Goal: Task Accomplishment & Management: Complete application form

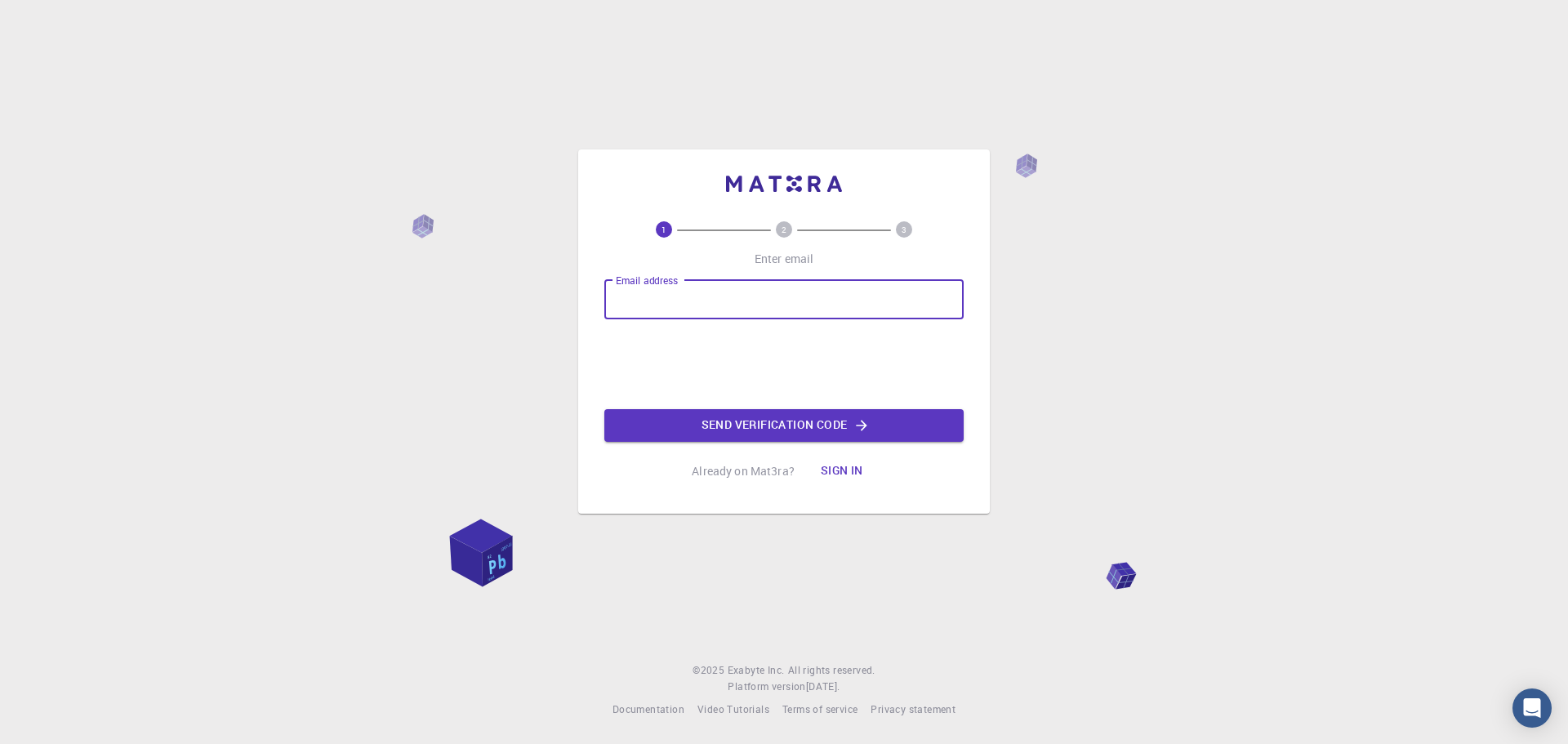
click at [739, 302] on input "Email address" at bounding box center [784, 300] width 360 height 40
type input "[EMAIL_ADDRESS][DOMAIN_NAME]"
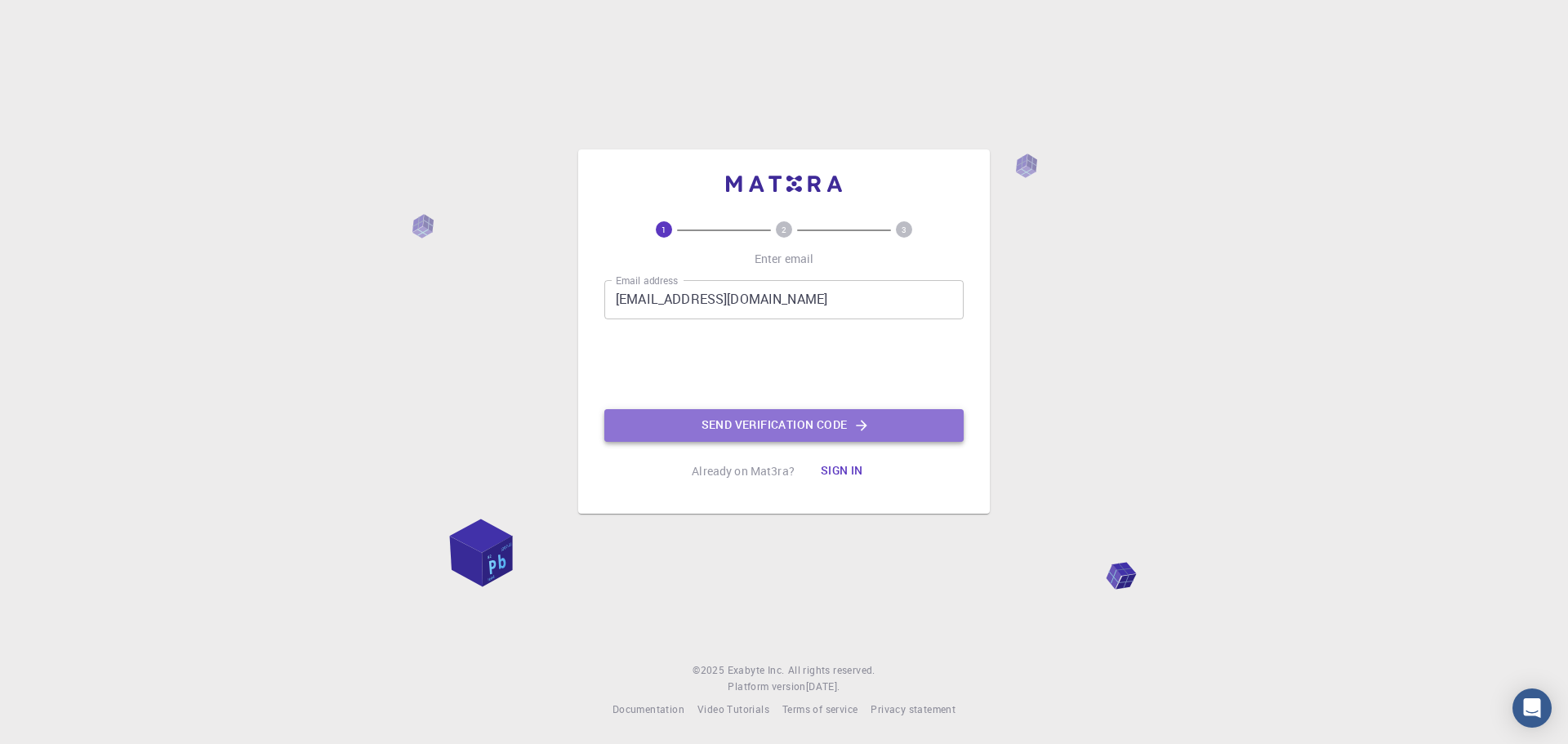
click at [748, 419] on button "Send verification code" at bounding box center [784, 425] width 360 height 33
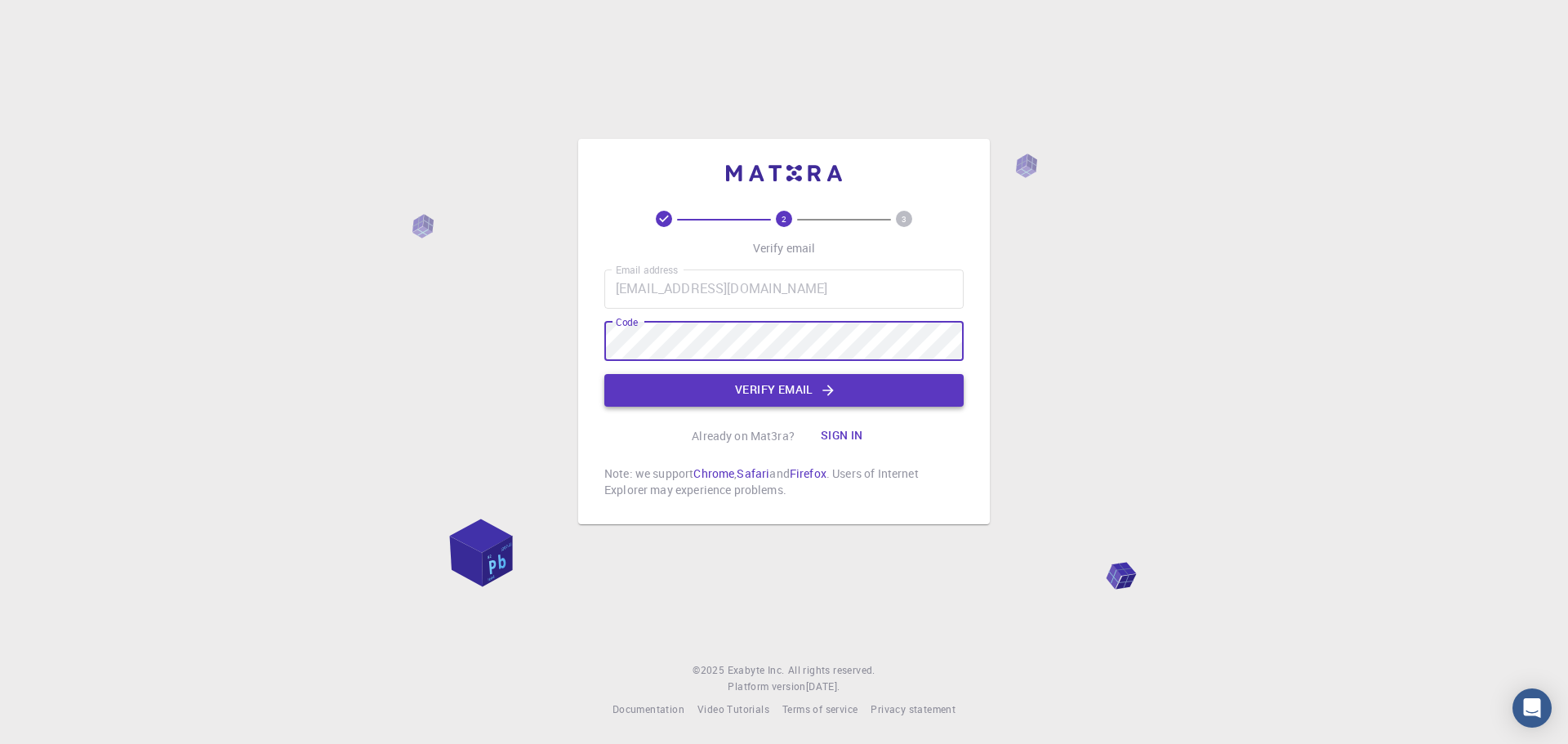
click at [829, 394] on icon "button" at bounding box center [828, 390] width 16 height 16
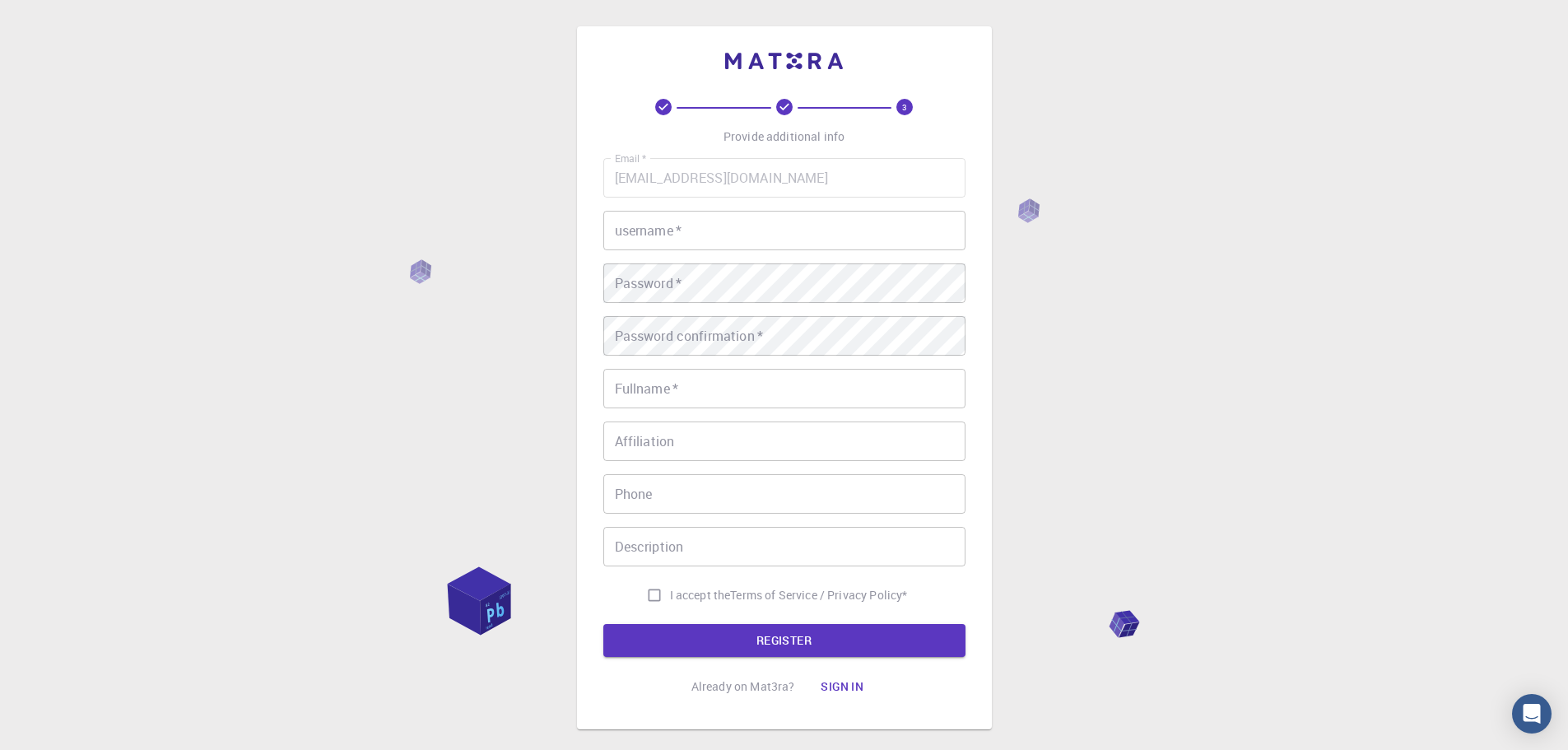
click at [719, 232] on input "username   *" at bounding box center [784, 231] width 363 height 40
type input "Avais7"
click at [497, 282] on div "3 Provide additional info Email   * [EMAIL_ADDRESS][DOMAIN_NAME] Email   * user…" at bounding box center [784, 418] width 1568 height 838
click at [637, 329] on div "Password confirmation   * Password confirmation   *" at bounding box center [784, 337] width 363 height 40
click at [657, 399] on input "Fullname   *" at bounding box center [784, 388] width 363 height 40
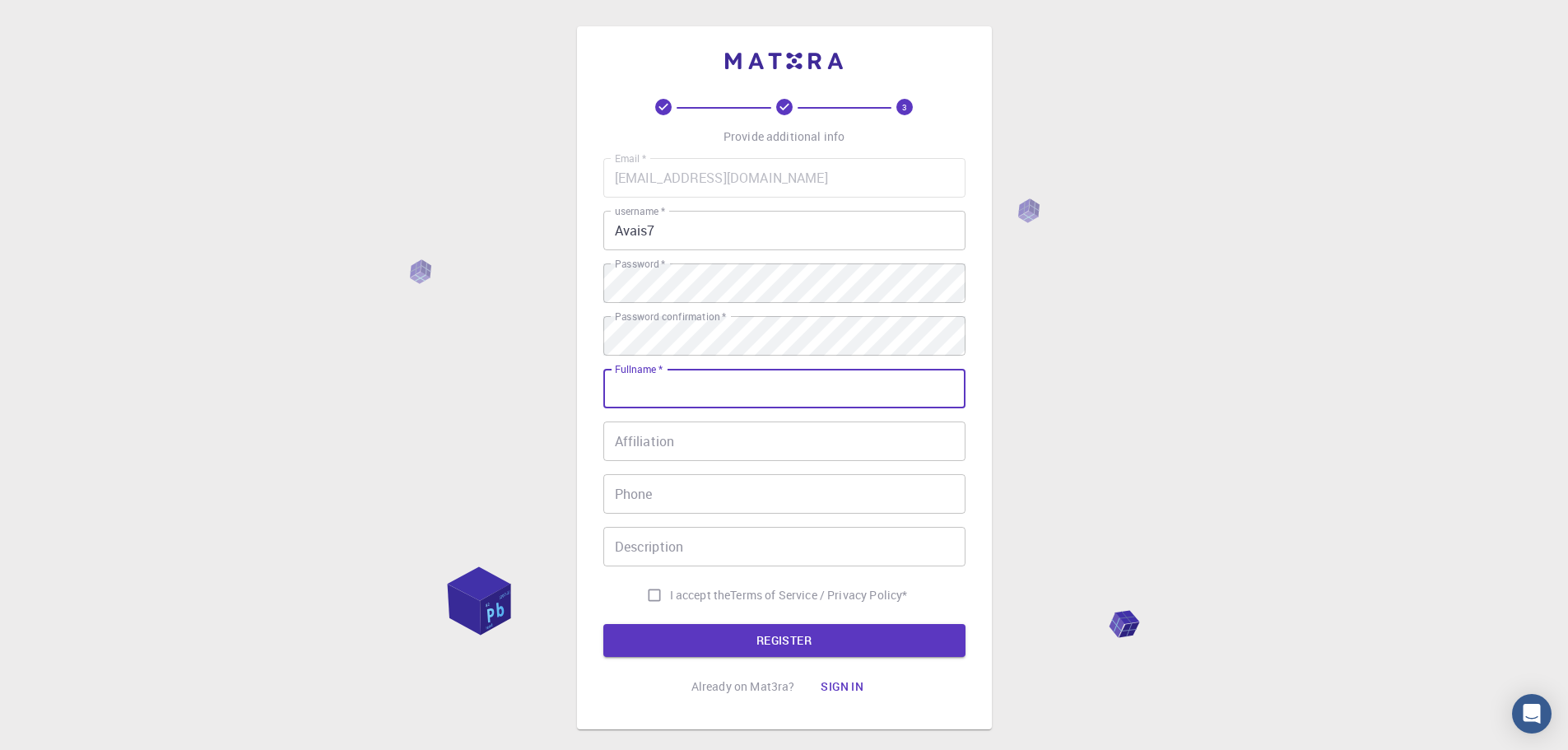
type input "[PERSON_NAME]"
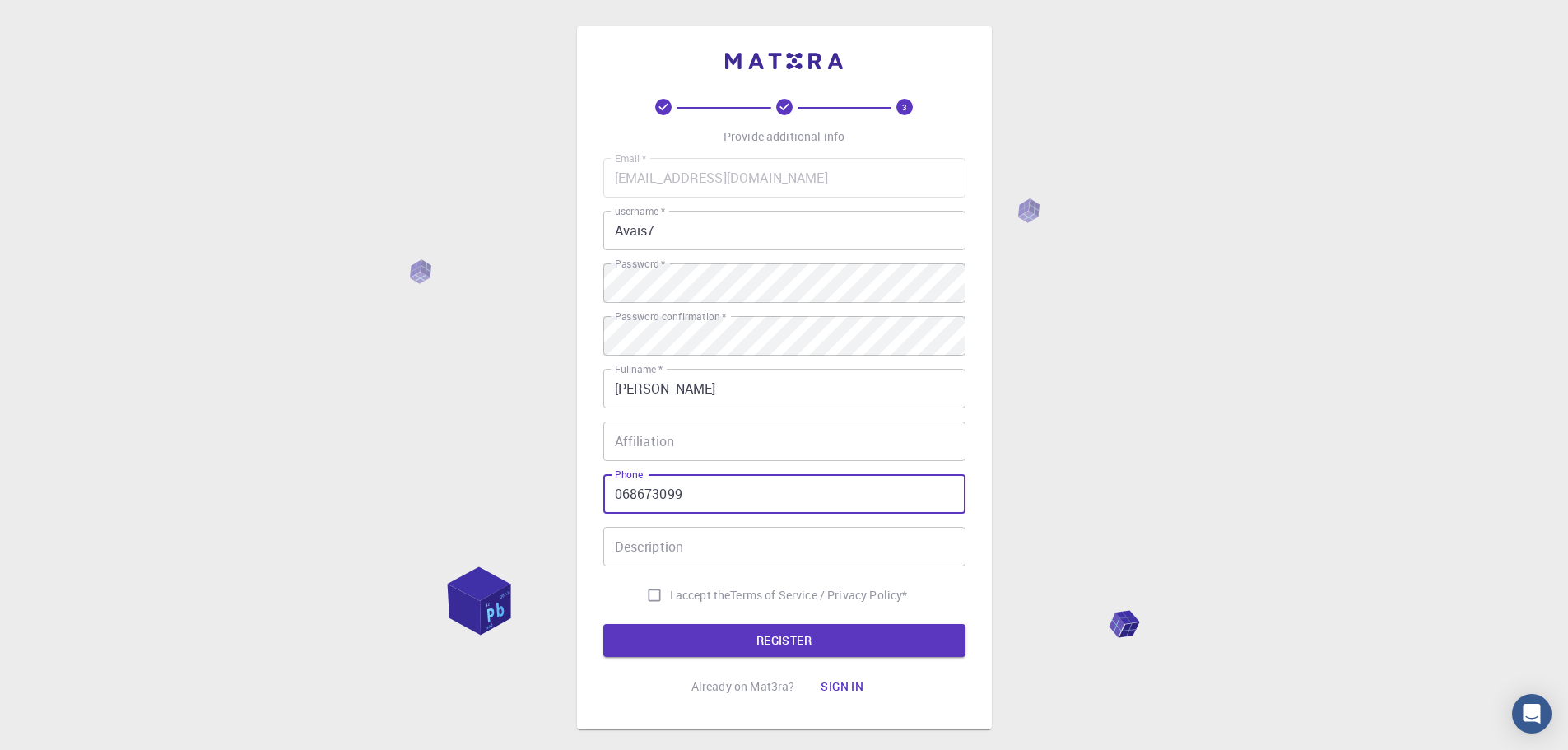
drag, startPoint x: 624, startPoint y: 490, endPoint x: 575, endPoint y: 494, distance: 49.2
click at [575, 494] on div "3 Provide additional info Email   * [EMAIL_ADDRESS][DOMAIN_NAME] Email   * user…" at bounding box center [784, 418] width 1568 height 838
type input "[PHONE_NUMBER]"
click at [653, 441] on input "Affiliation" at bounding box center [784, 441] width 363 height 40
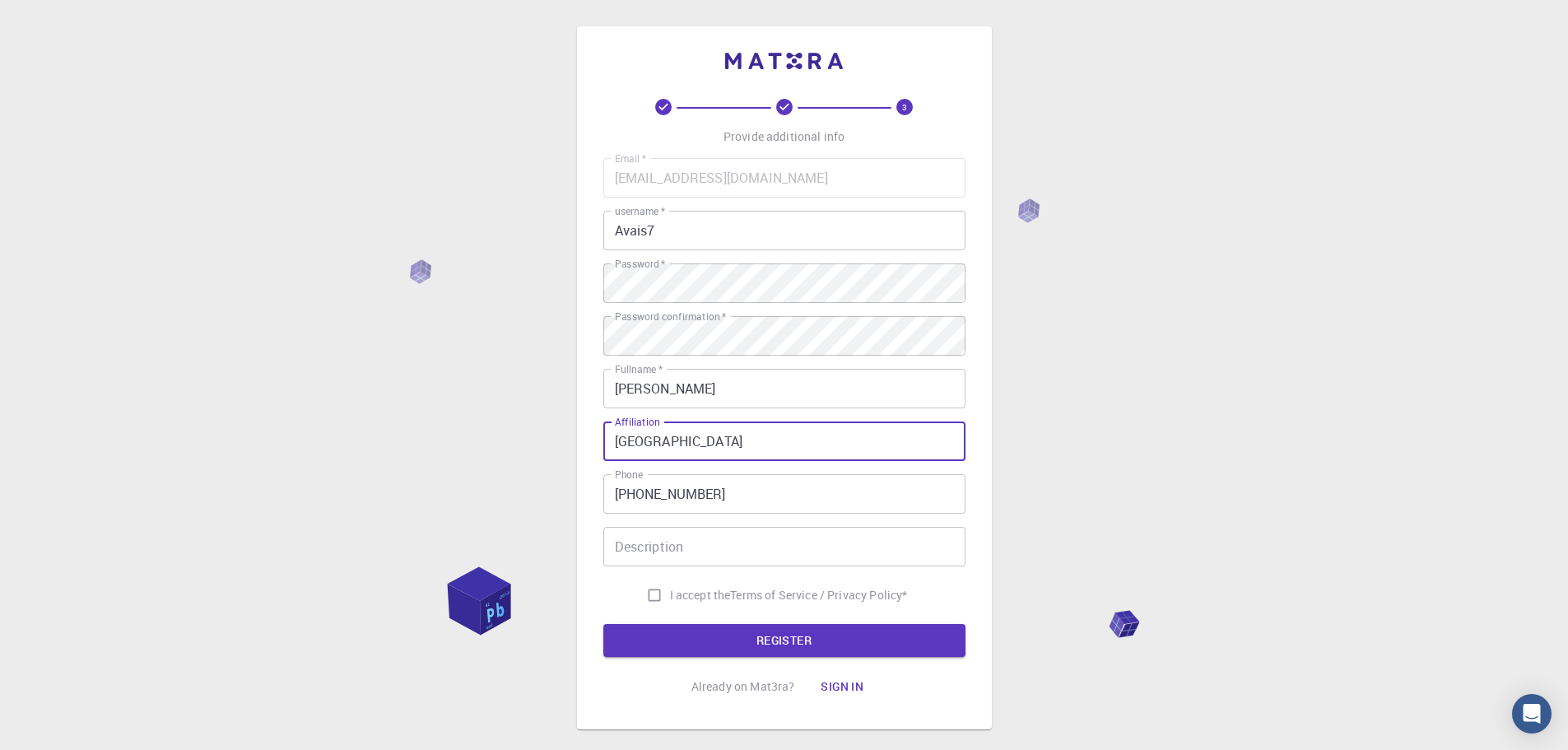
type input "[GEOGRAPHIC_DATA]"
click at [690, 551] on input "Description" at bounding box center [784, 547] width 363 height 40
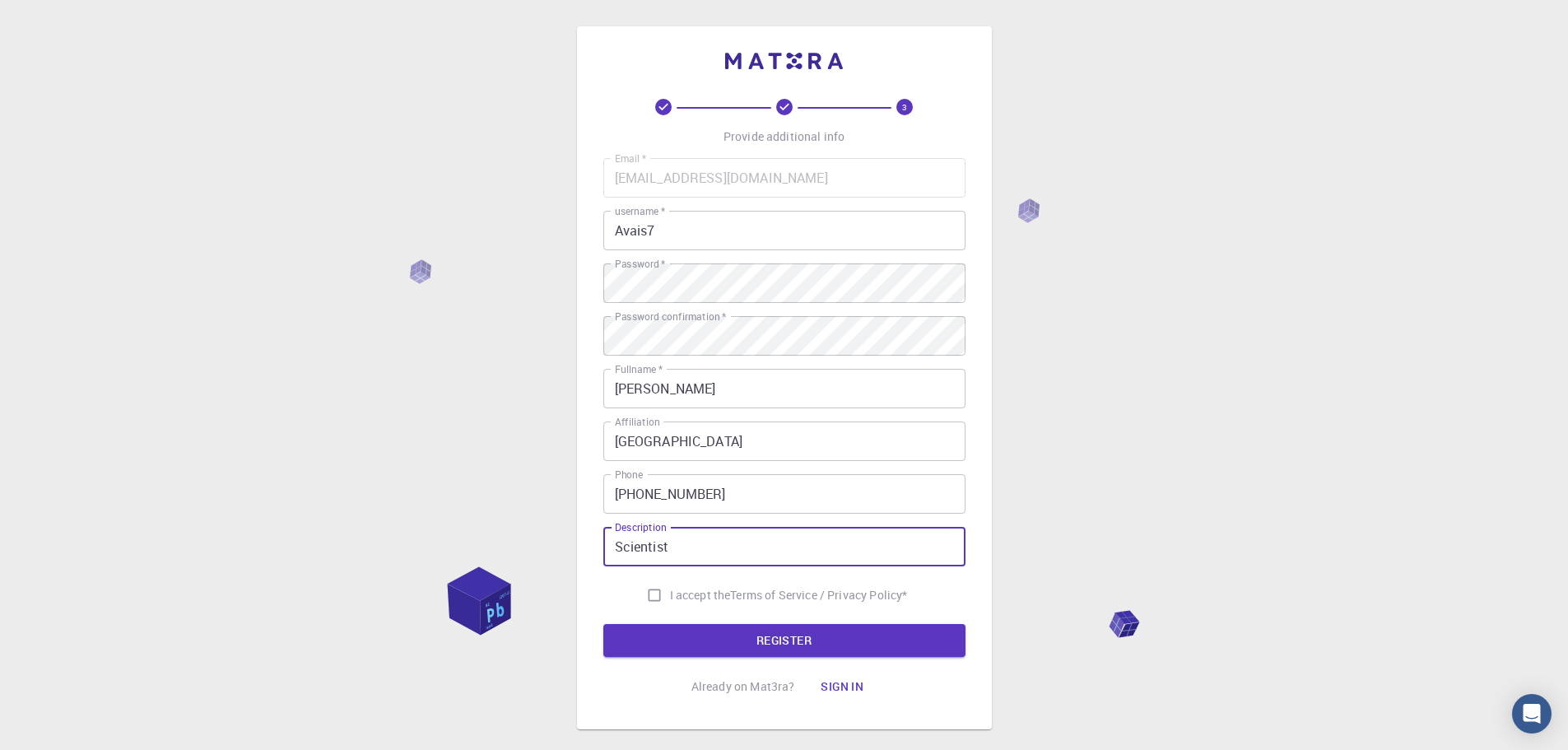
type input "Scientist"
click at [652, 595] on input "I accept the Terms of Service / Privacy Policy *" at bounding box center [654, 594] width 31 height 31
checkbox input "true"
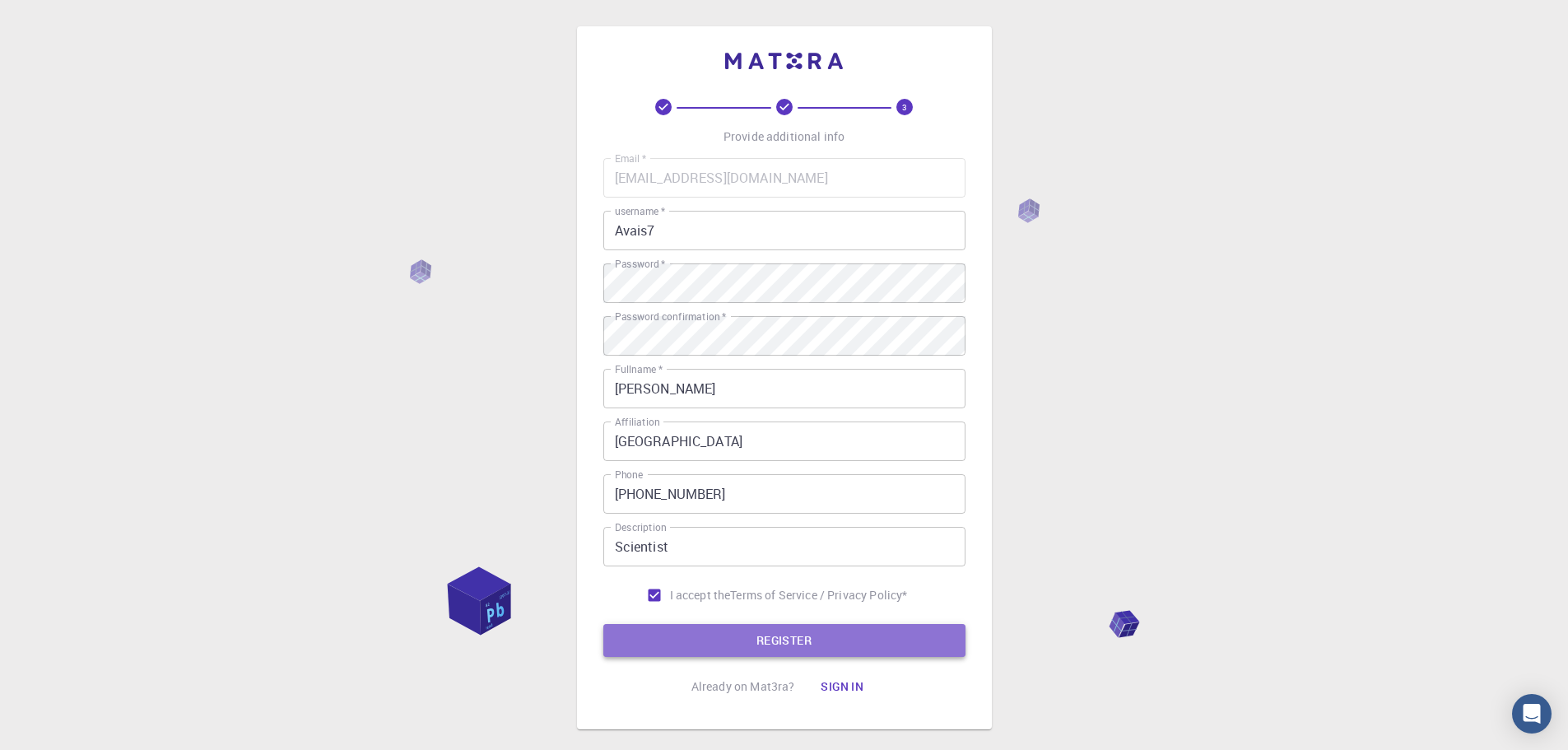
click at [707, 630] on button "REGISTER" at bounding box center [784, 640] width 363 height 33
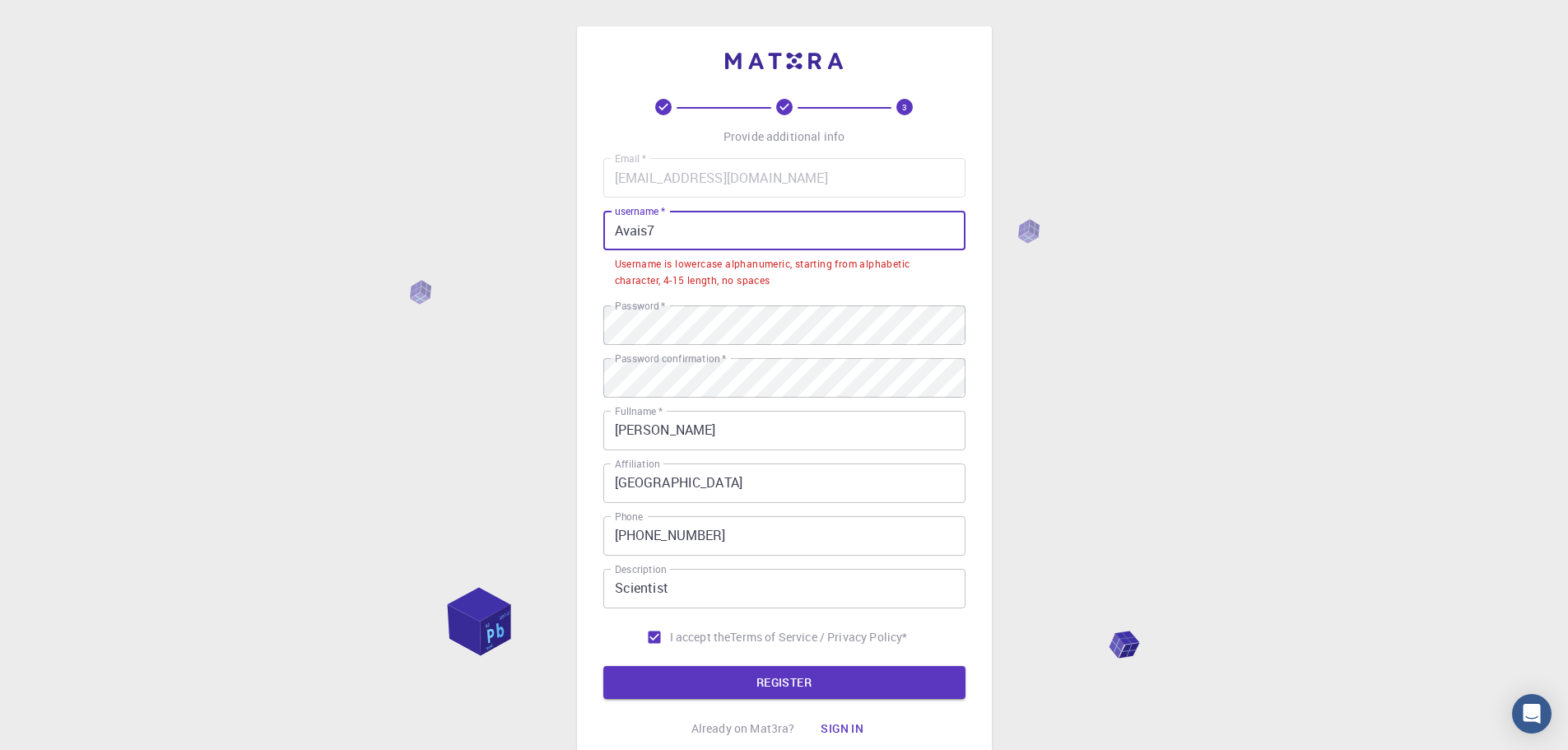
drag, startPoint x: 624, startPoint y: 232, endPoint x: 605, endPoint y: 234, distance: 19.1
click at [605, 234] on input "Avais7" at bounding box center [784, 231] width 363 height 40
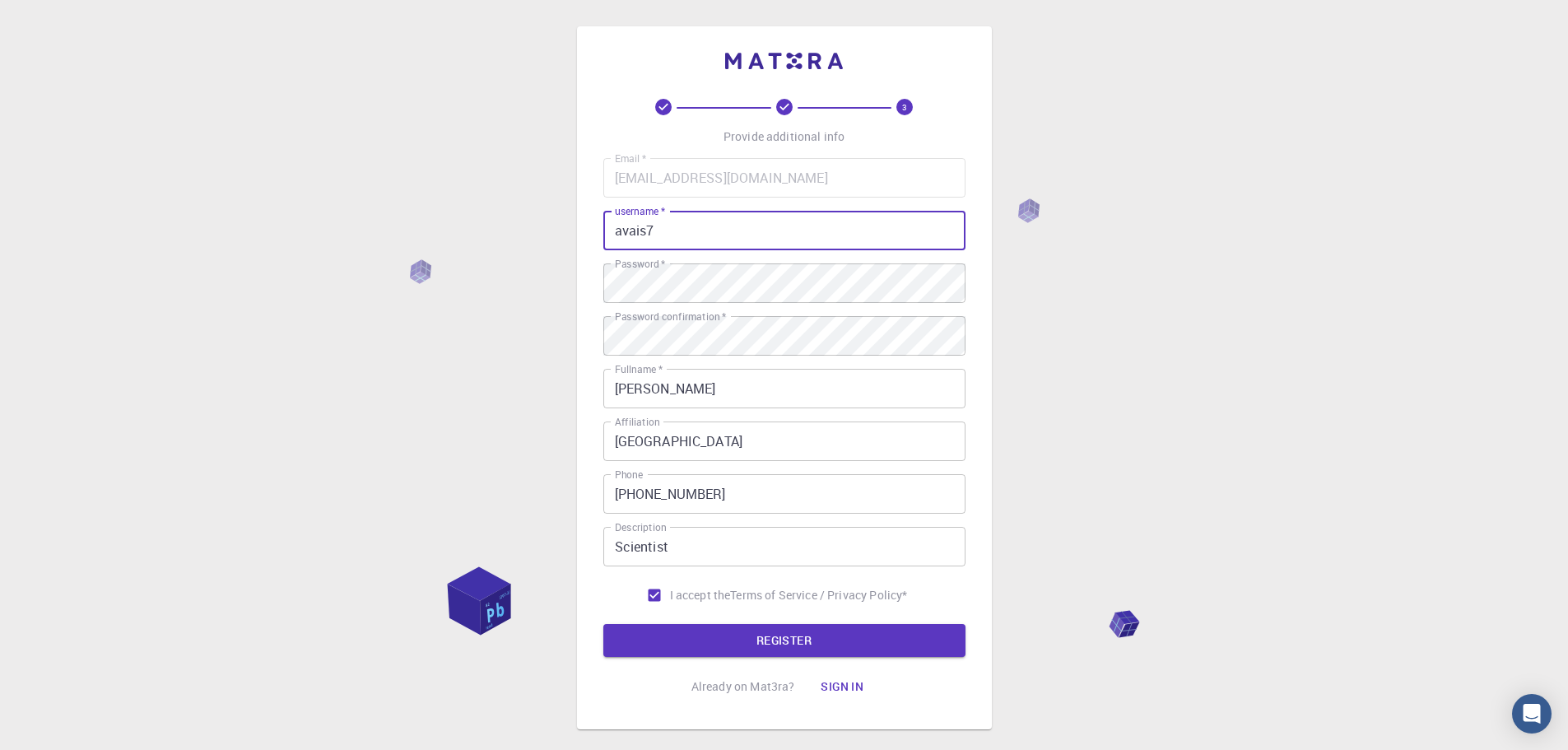
type input "avais7"
click at [980, 288] on div "3 Provide additional info Email   * [EMAIL_ADDRESS][DOMAIN_NAME] Email   * user…" at bounding box center [784, 377] width 414 height 703
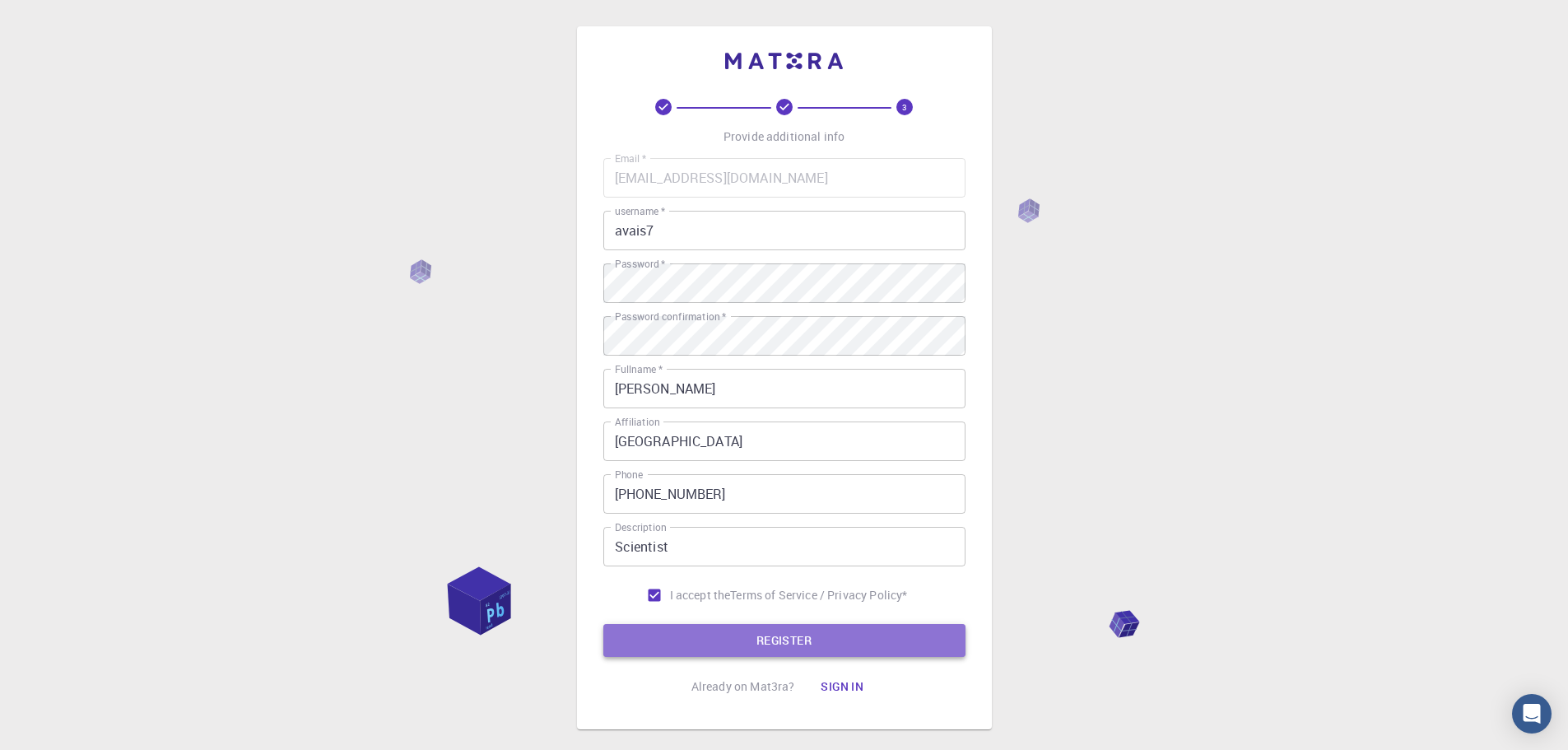
click at [772, 634] on button "REGISTER" at bounding box center [784, 640] width 363 height 33
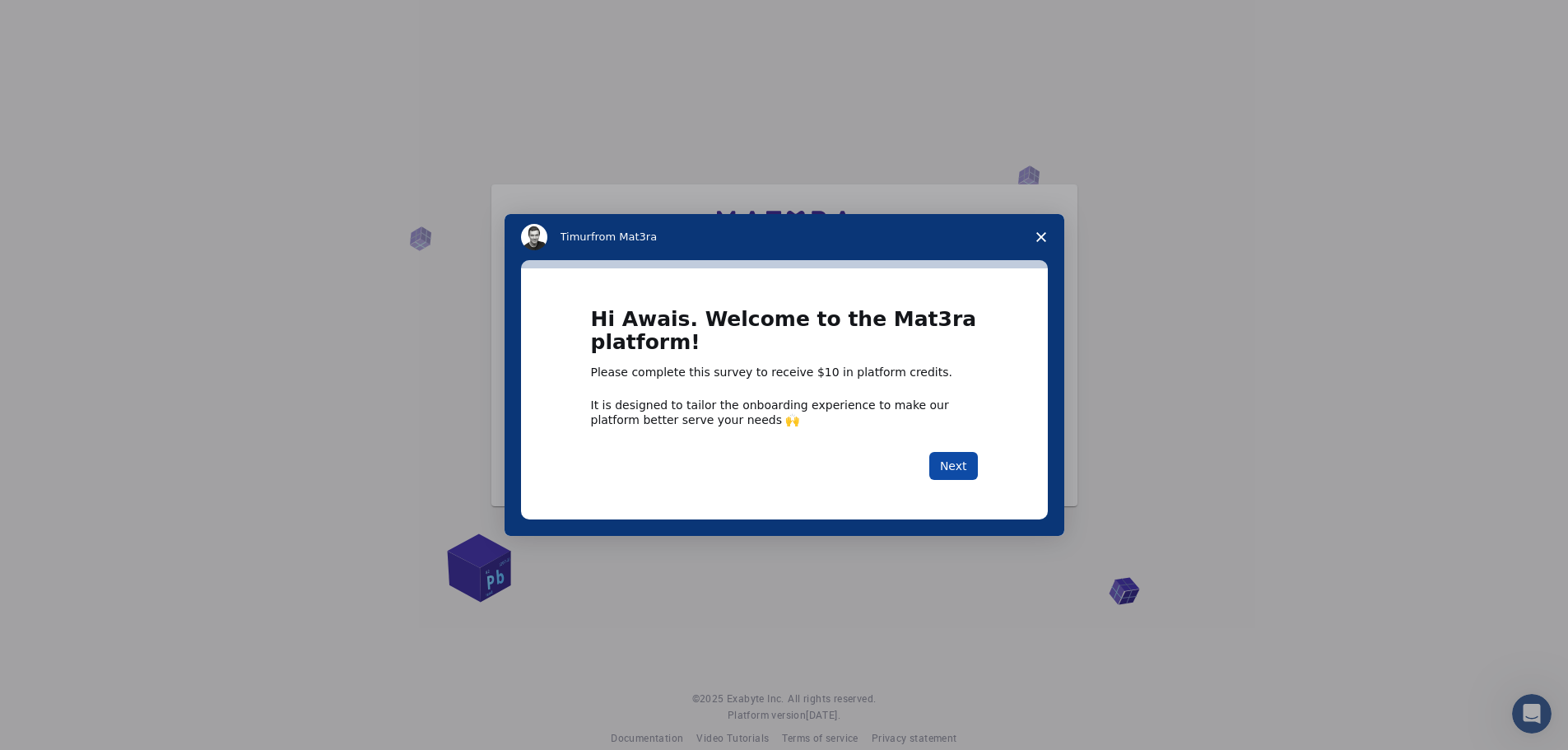
click at [946, 460] on button "Next" at bounding box center [954, 466] width 49 height 28
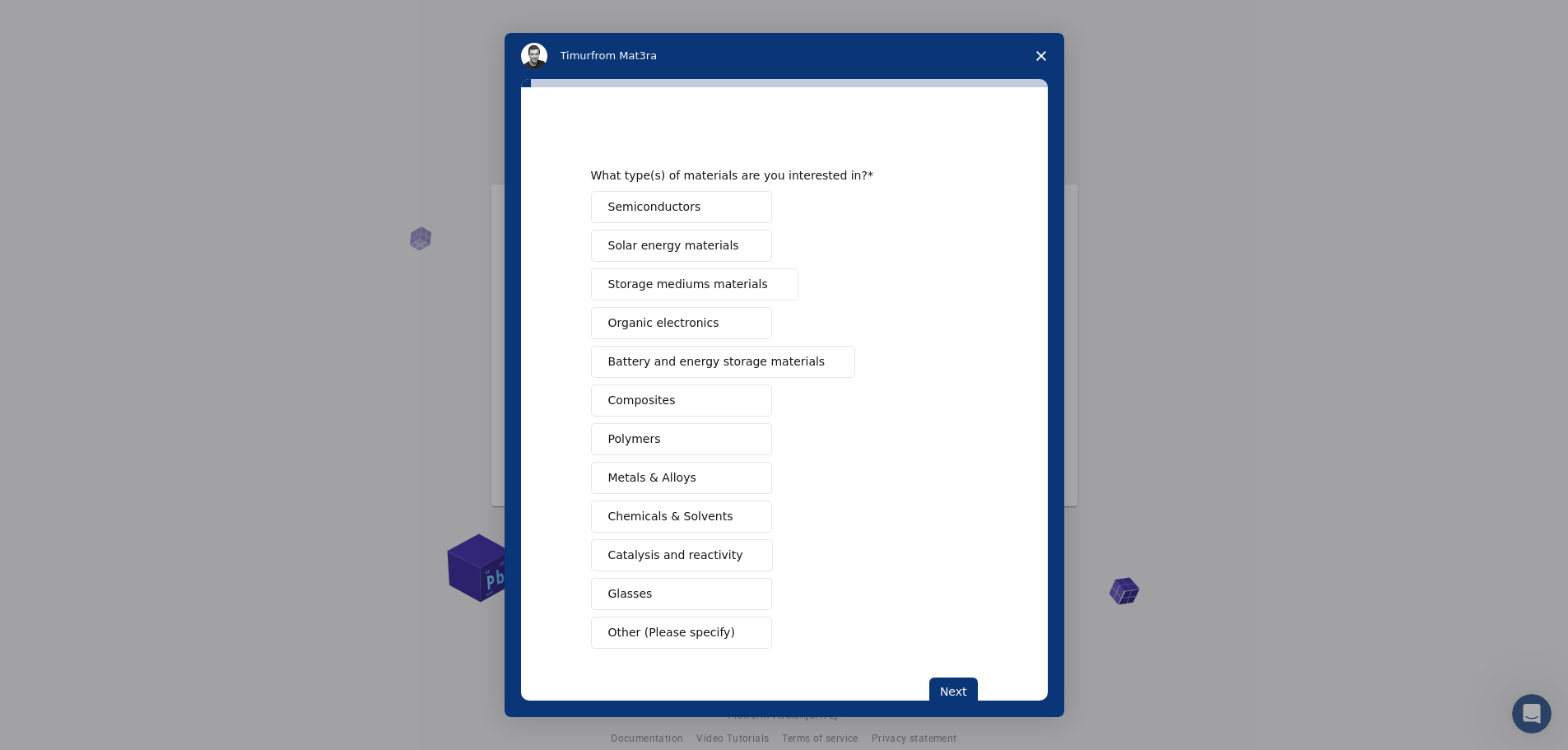
click at [669, 476] on span "Metals & Alloys" at bounding box center [652, 477] width 88 height 17
click at [696, 199] on button "Semiconductors" at bounding box center [681, 207] width 181 height 32
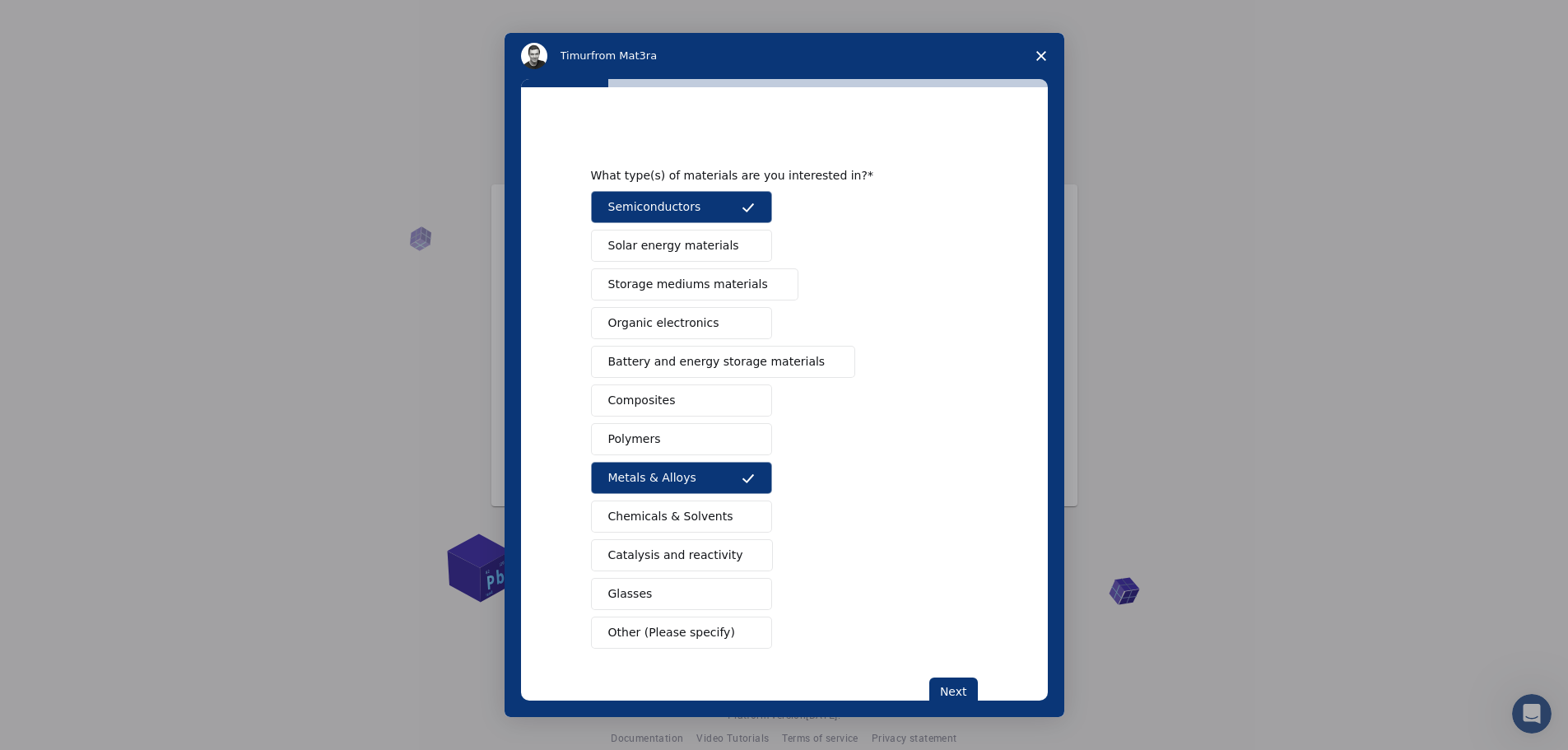
click at [697, 285] on span "Storage mediums materials" at bounding box center [688, 284] width 160 height 17
click at [693, 403] on button "Composites" at bounding box center [681, 400] width 181 height 32
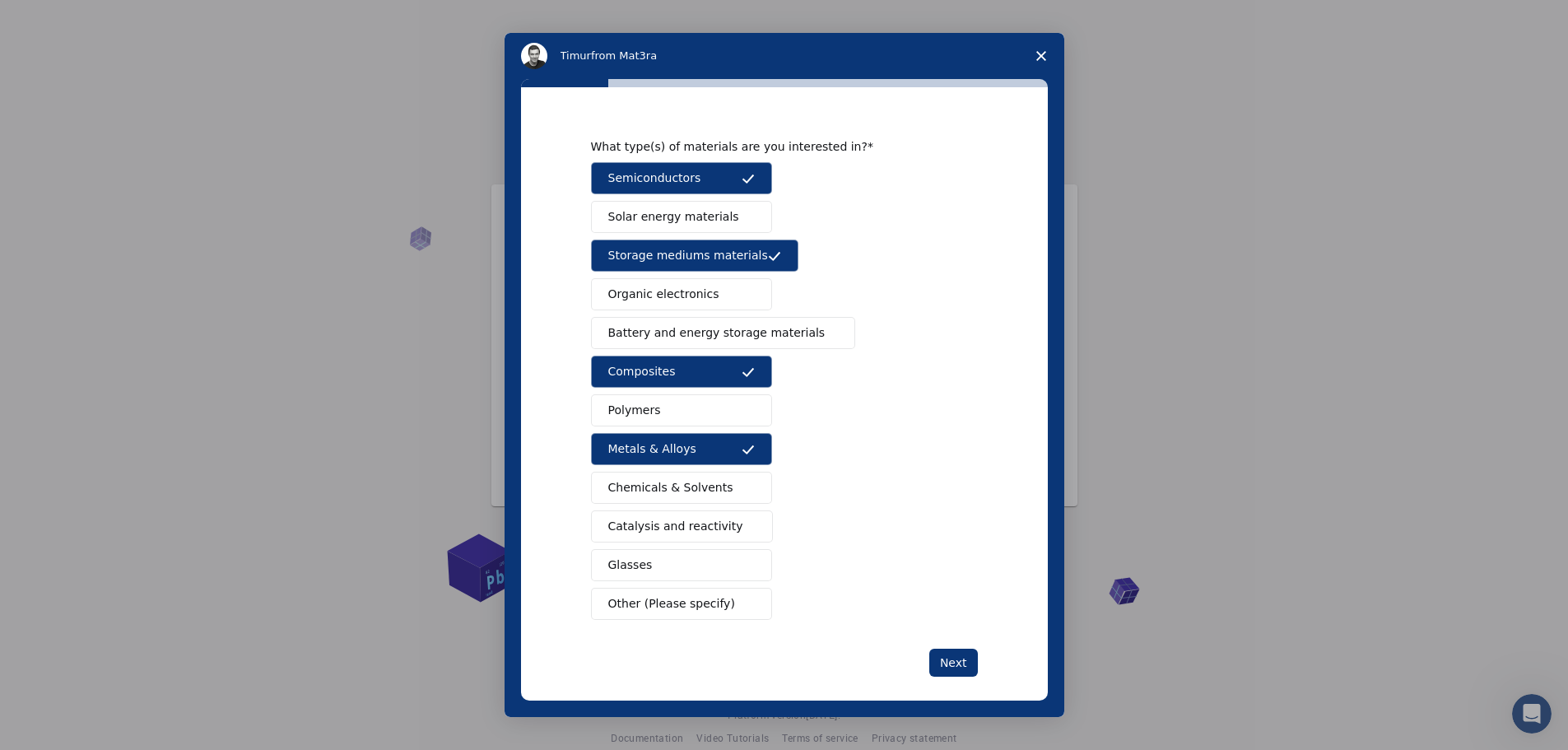
scroll to position [45, 0]
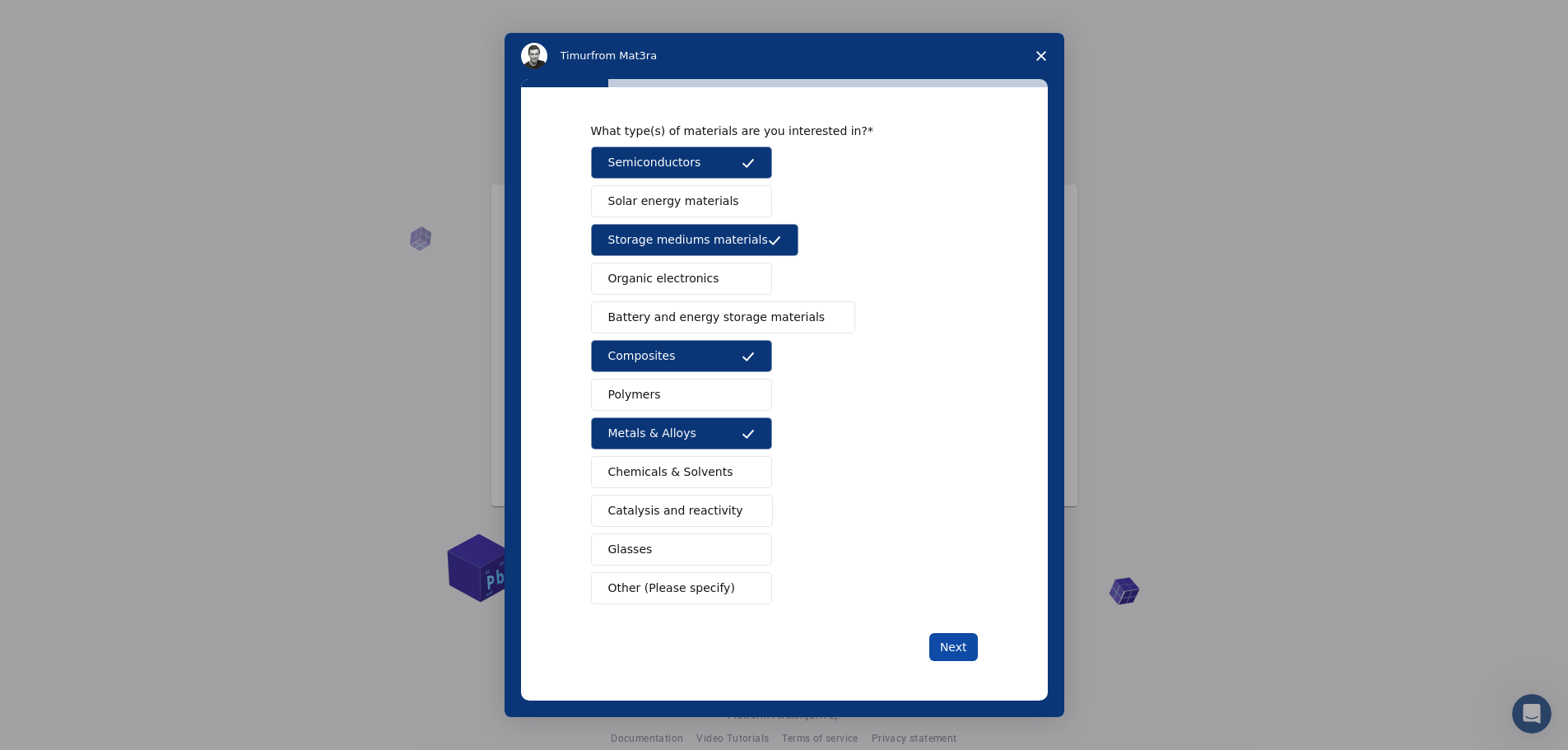
click at [939, 649] on button "Next" at bounding box center [954, 647] width 49 height 28
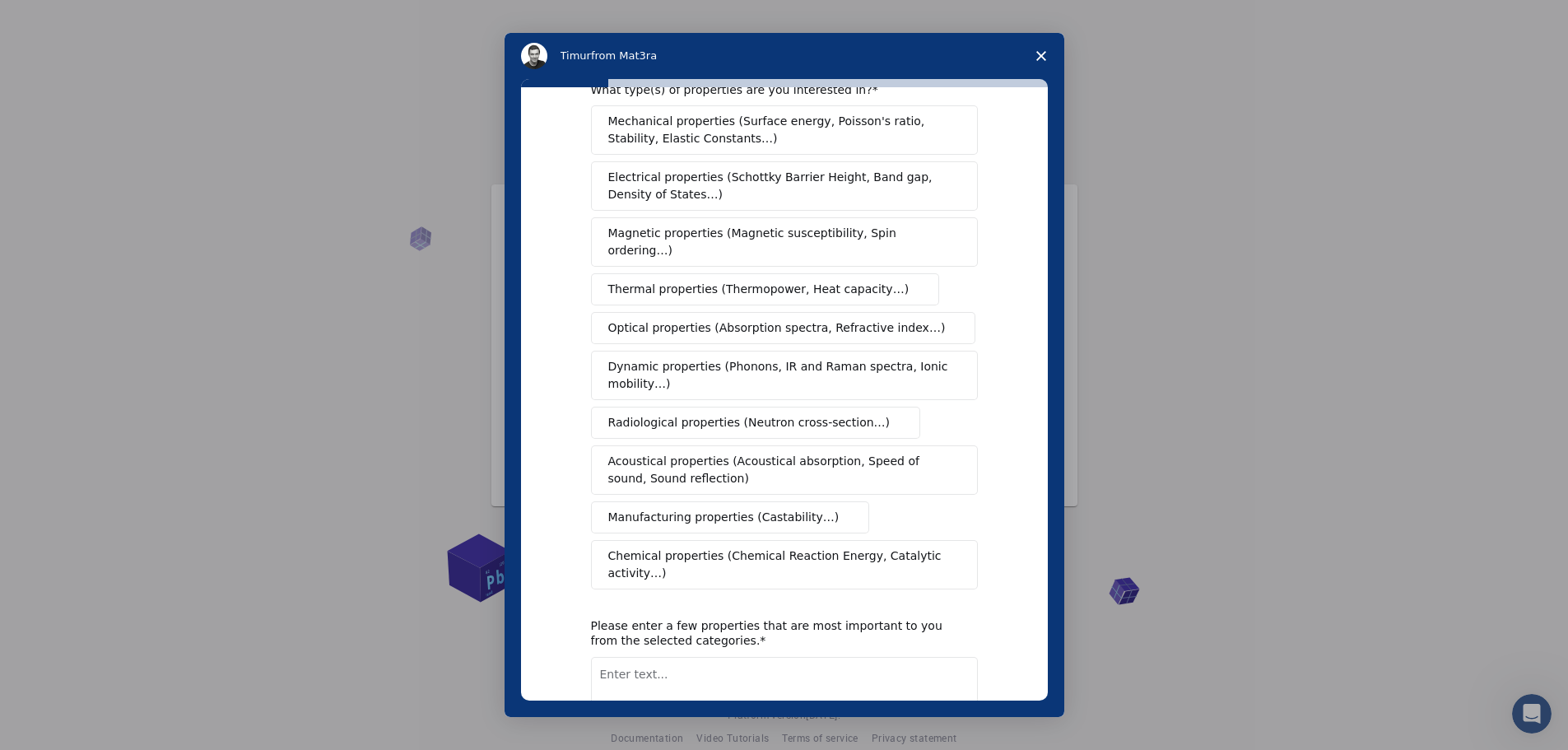
scroll to position [0, 0]
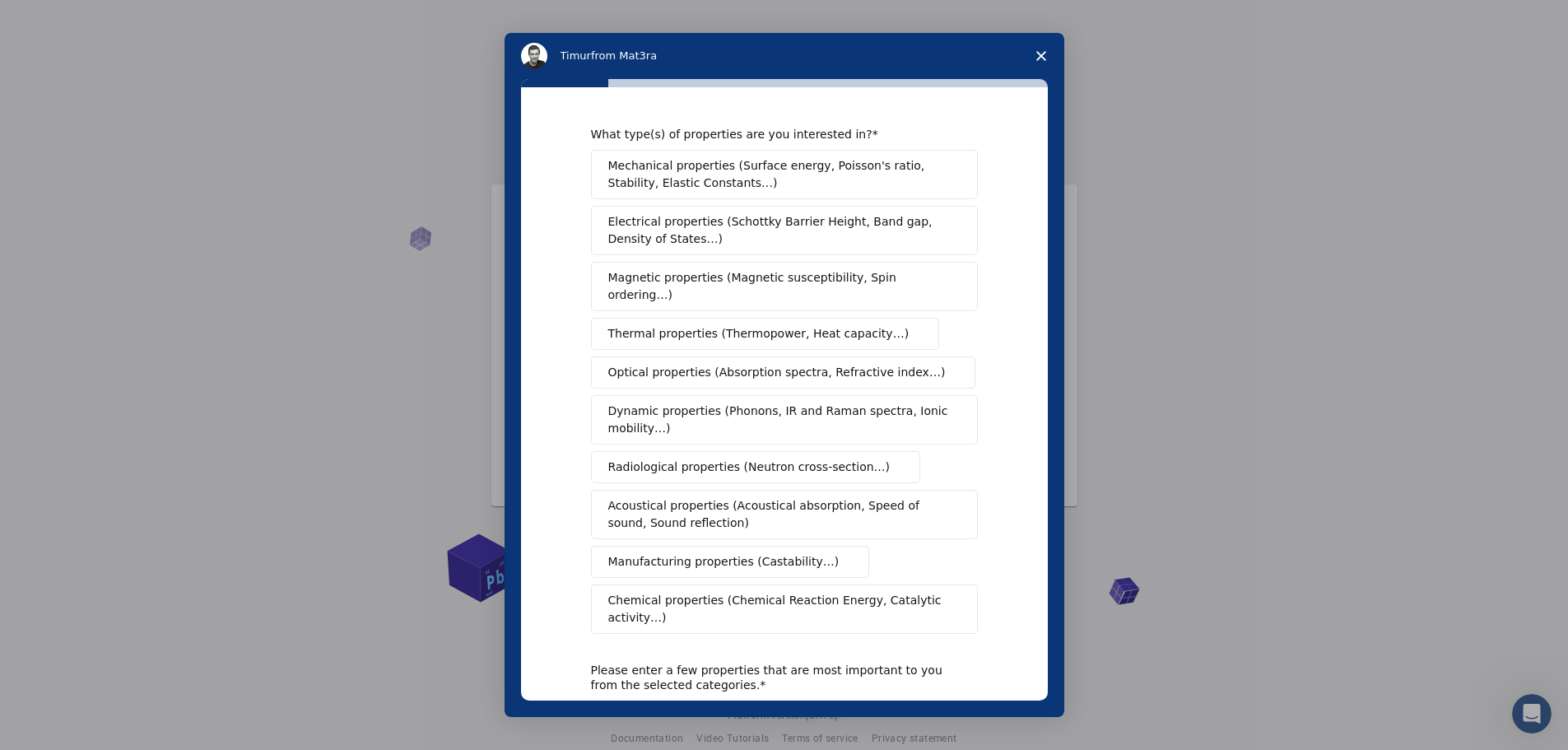
click at [731, 184] on span "Mechanical properties (Surface energy, Poisson's ratio, Stability, Elastic Cons…" at bounding box center [780, 174] width 344 height 35
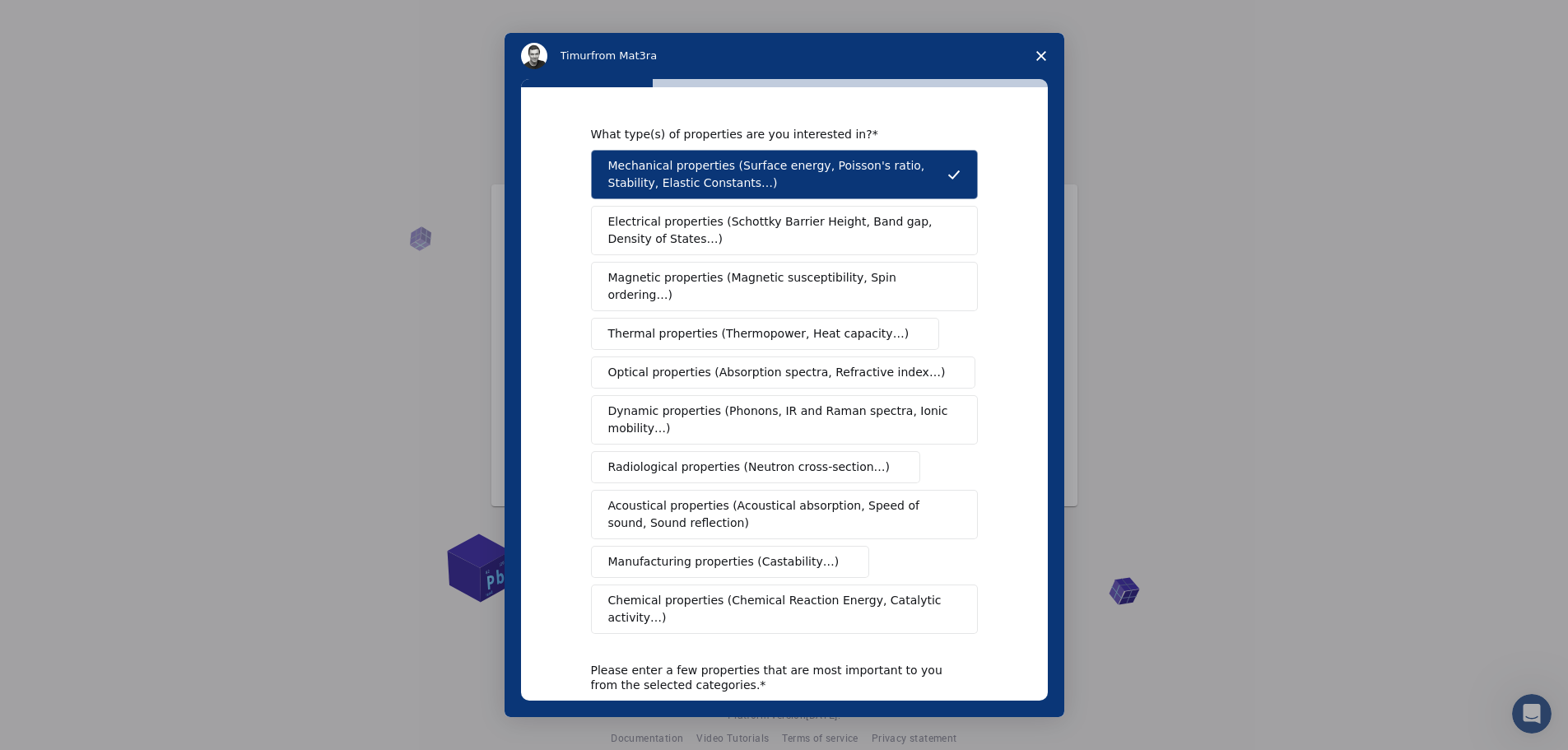
click at [723, 274] on span "Magnetic properties (Magnetic susceptibility, Spin ordering…)" at bounding box center [778, 287] width 340 height 35
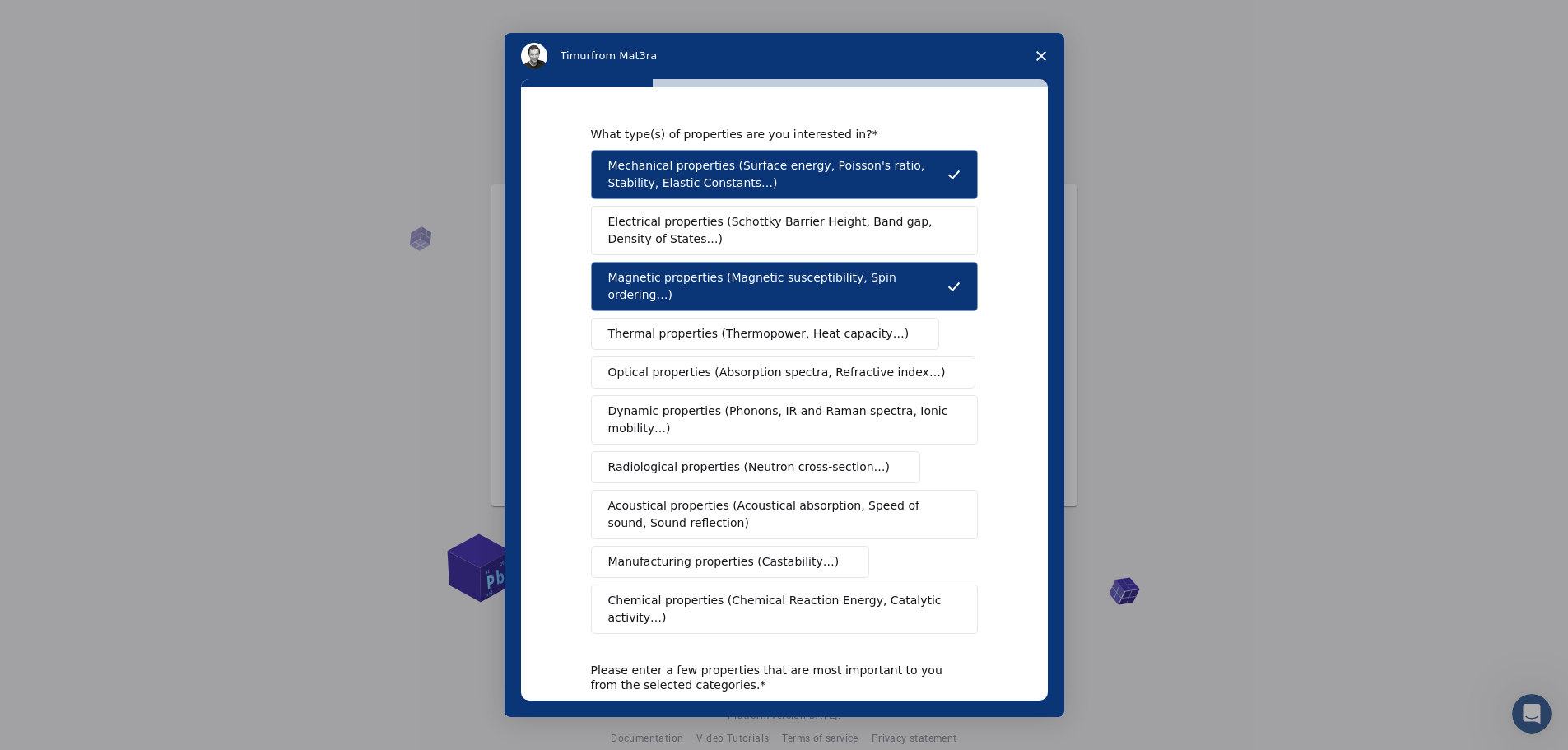
click at [717, 326] on span "Thermal properties (Thermopower, Heat capacity…)" at bounding box center [759, 334] width 302 height 17
click at [679, 410] on span "Dynamic properties (Phonons, IR and Raman spectra, Ionic mobility…)" at bounding box center [779, 419] width 342 height 35
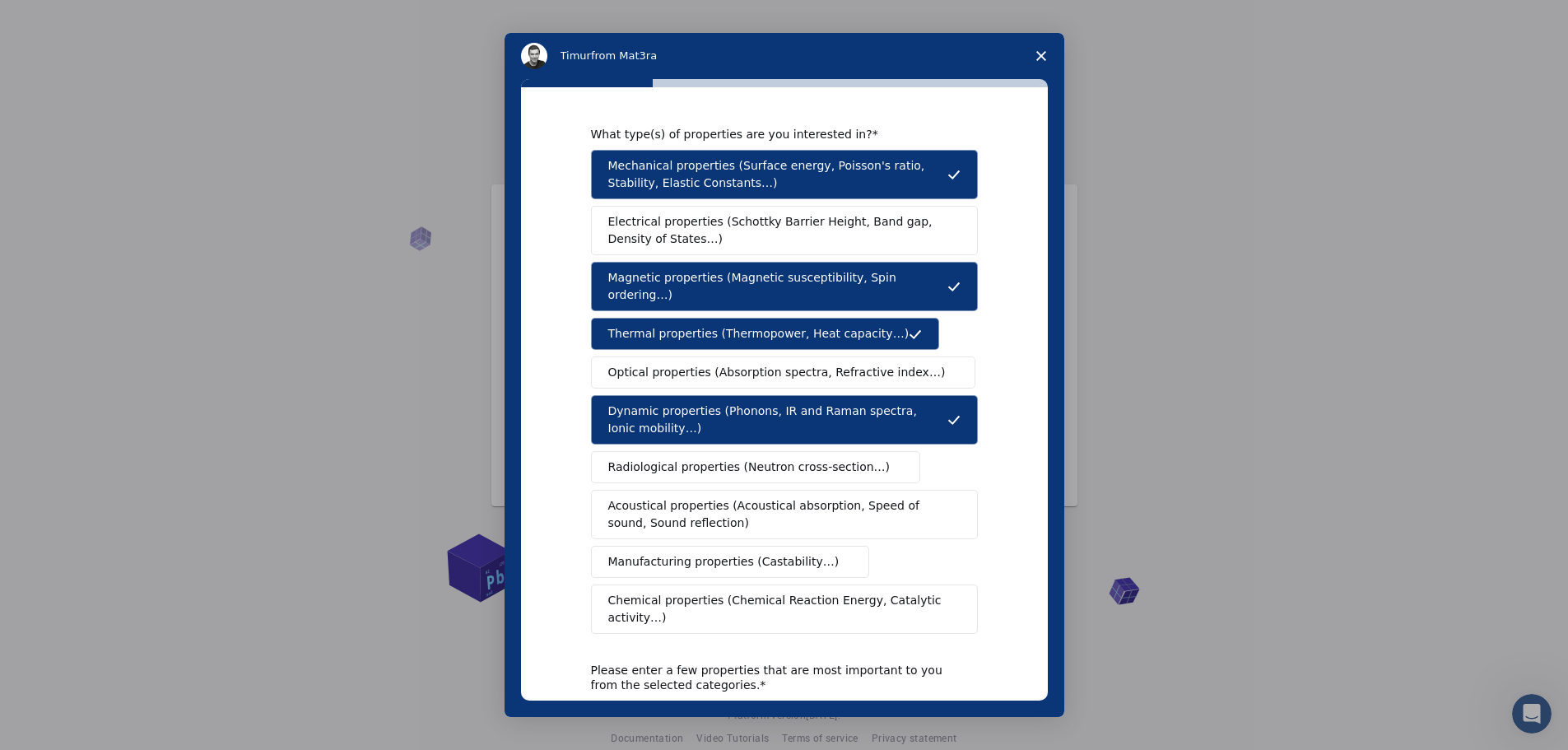
click at [683, 553] on span "Manufacturing properties (Castability…)" at bounding box center [724, 561] width 232 height 17
click at [686, 592] on span "Chemical properties (Chemical Reaction Energy, Catalytic activity…)" at bounding box center [778, 609] width 341 height 35
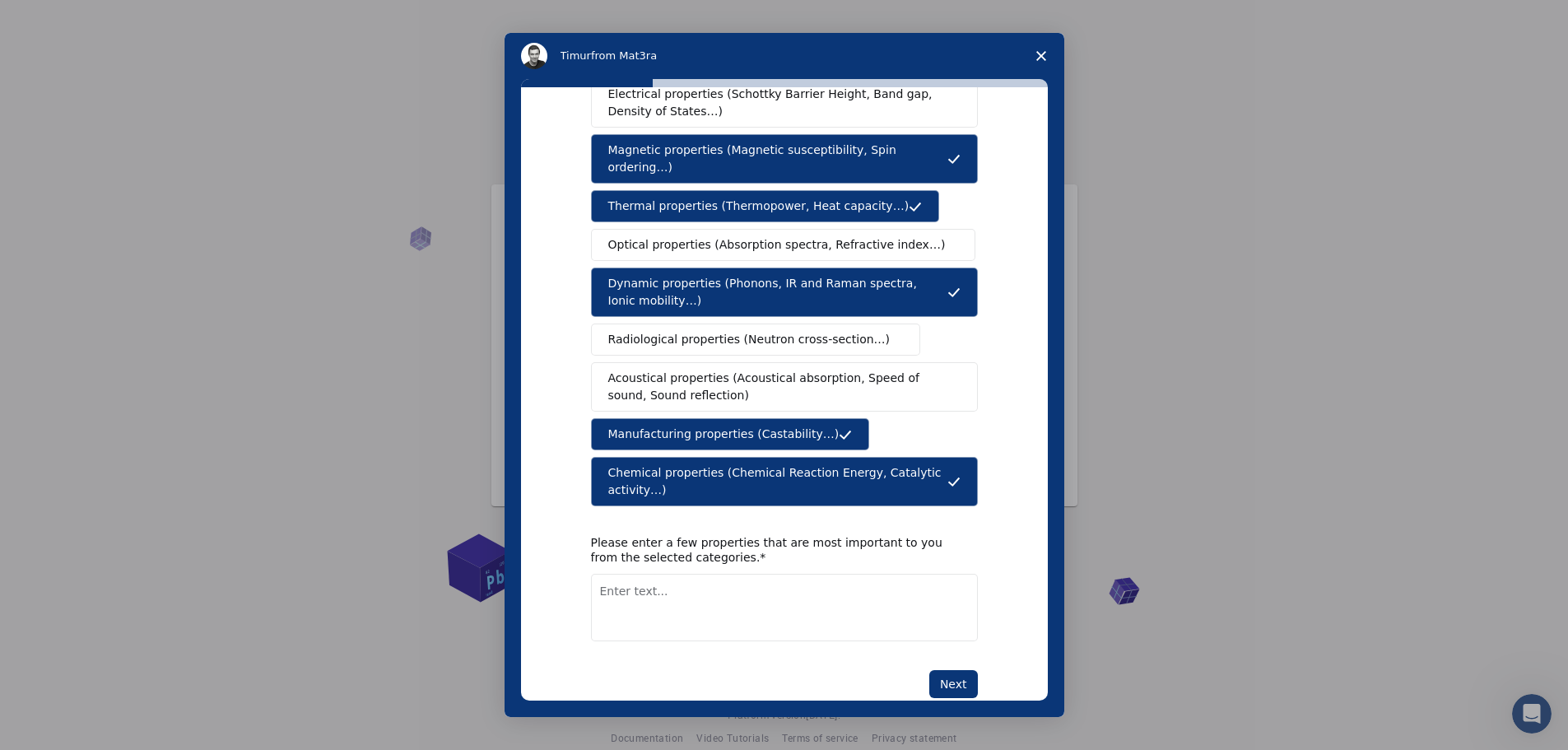
scroll to position [130, 0]
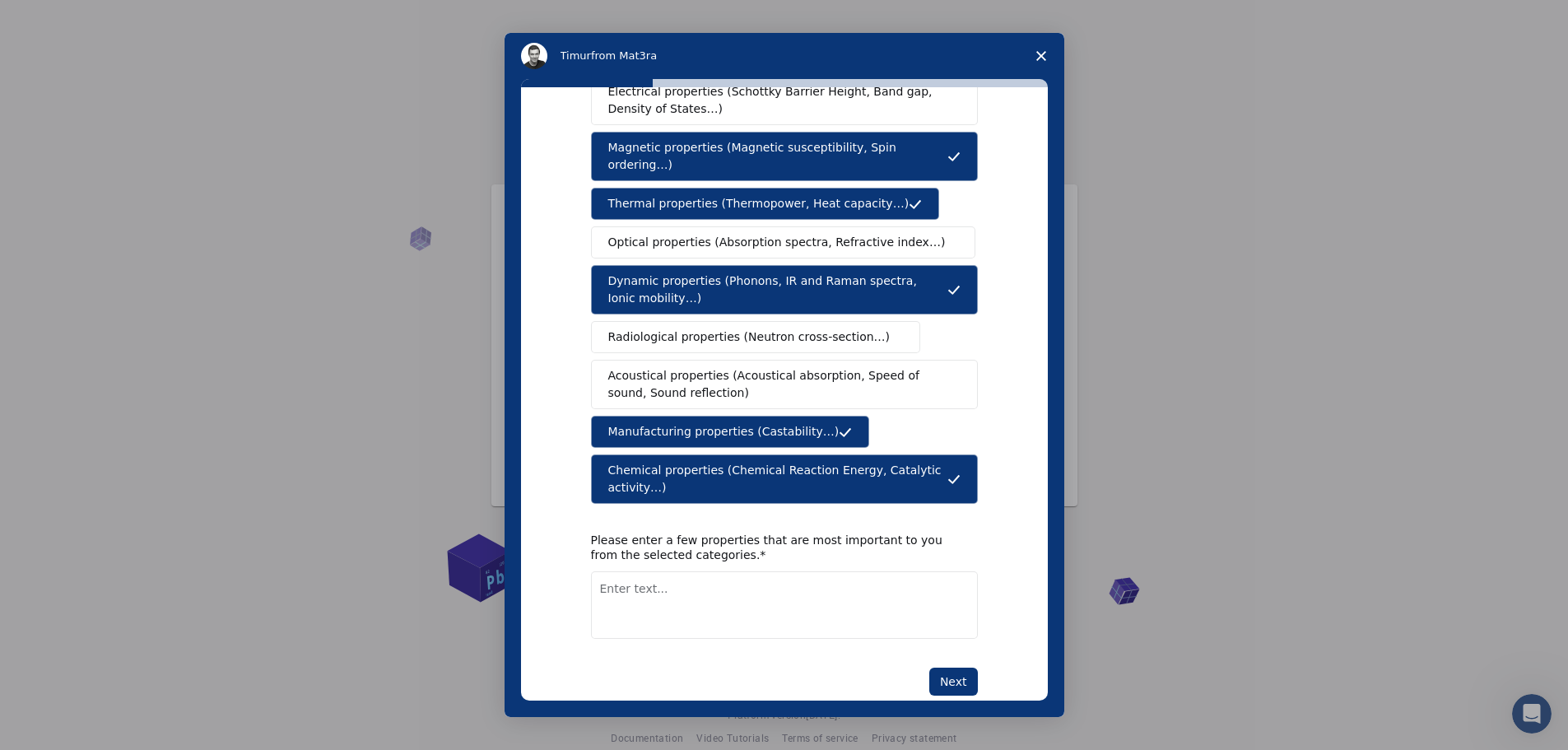
click at [683, 571] on textarea "Enter text..." at bounding box center [784, 605] width 387 height 68
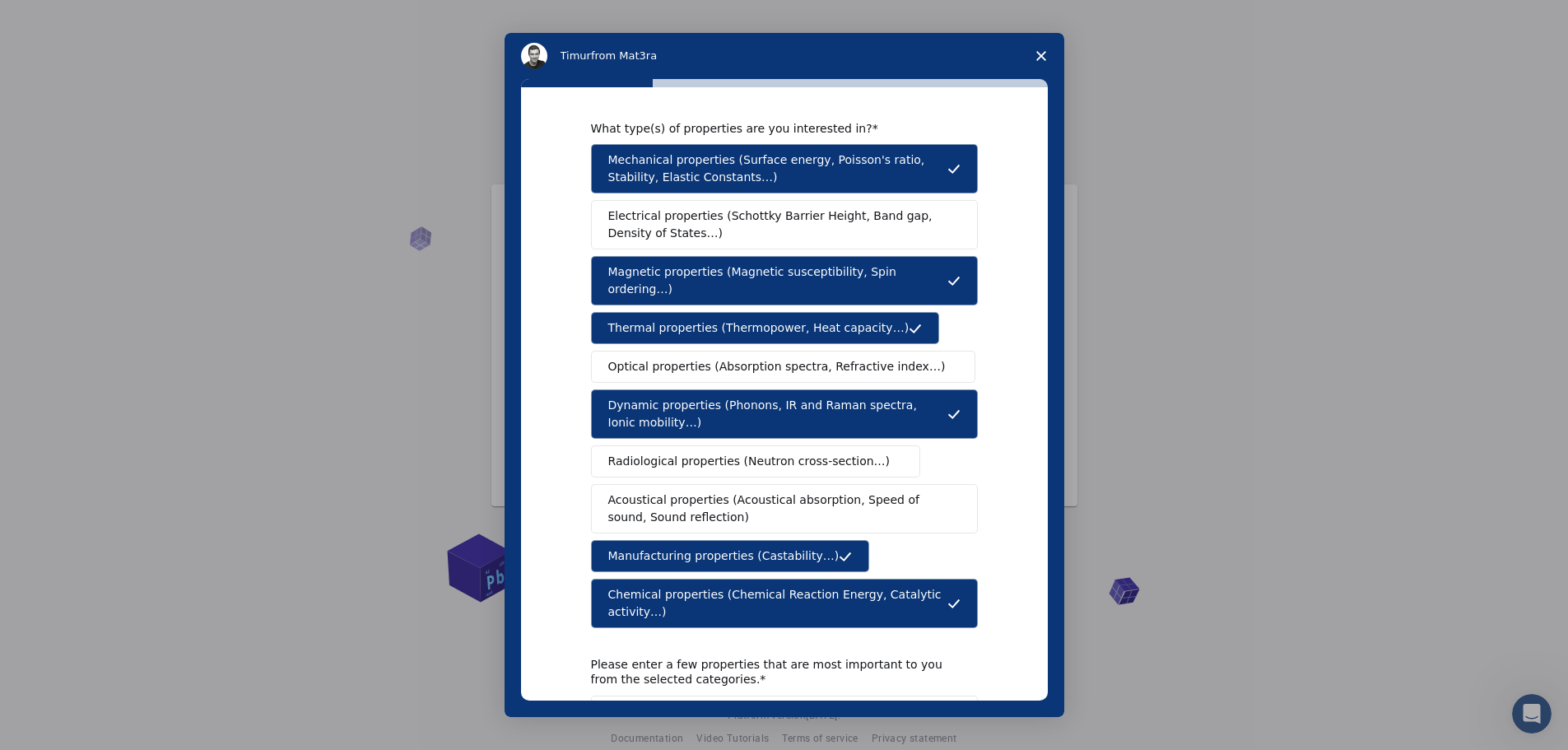
scroll to position [0, 0]
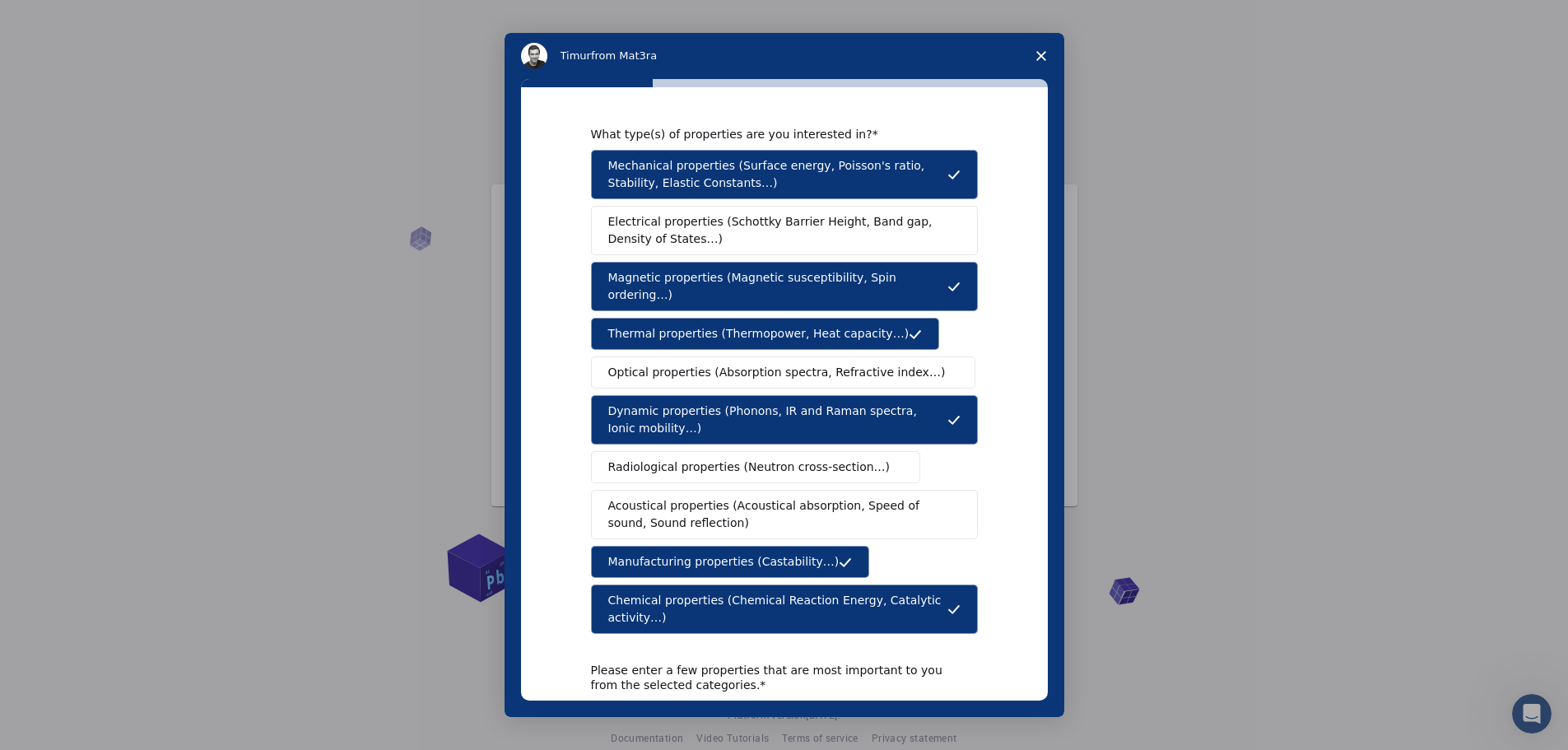
type textarea "Magnetic properties, like spin order coupling, lattice sites, crystal structure…"
click at [741, 226] on span "Electrical properties (Schottky Barrier Height, Band gap, Density of States…)" at bounding box center [779, 230] width 343 height 35
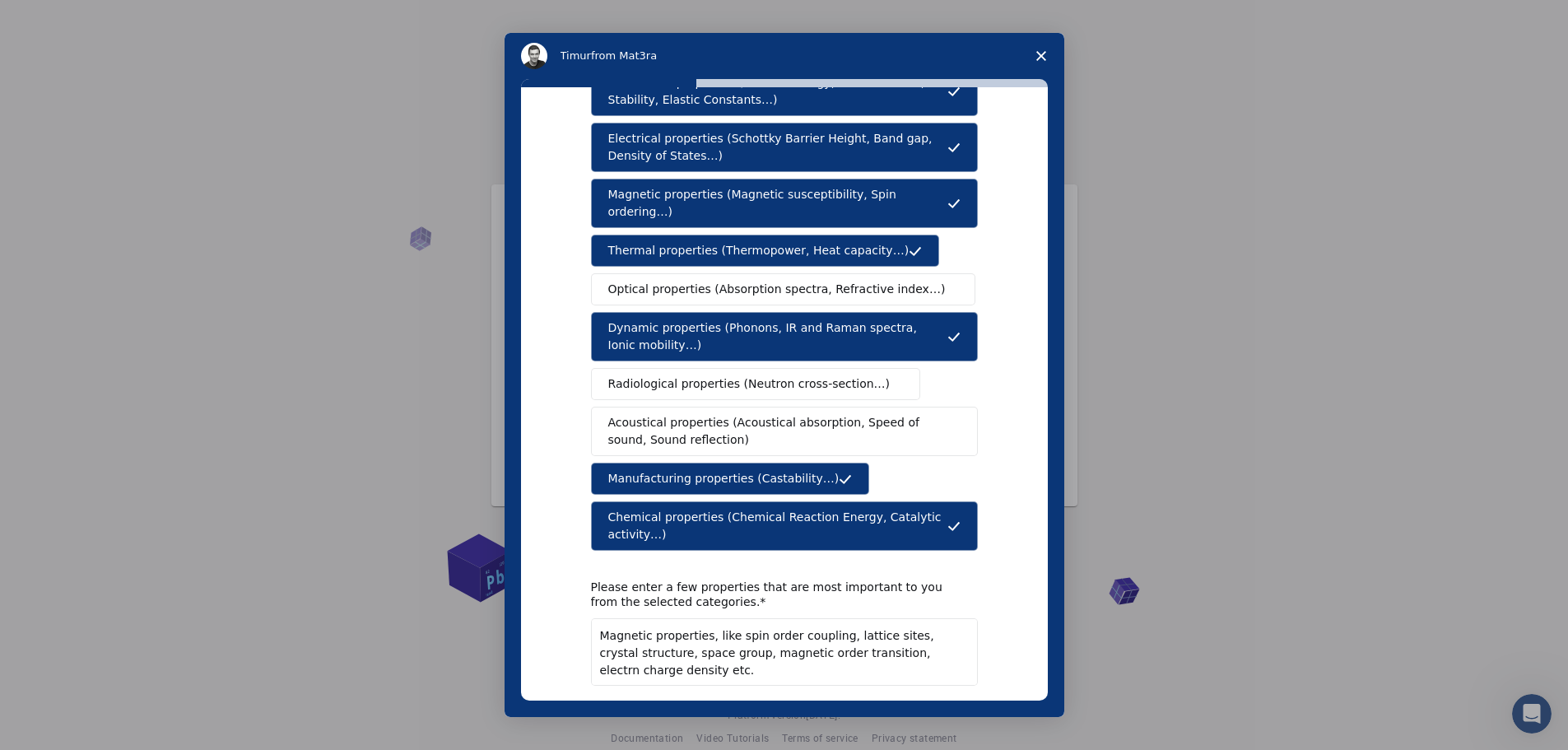
scroll to position [130, 0]
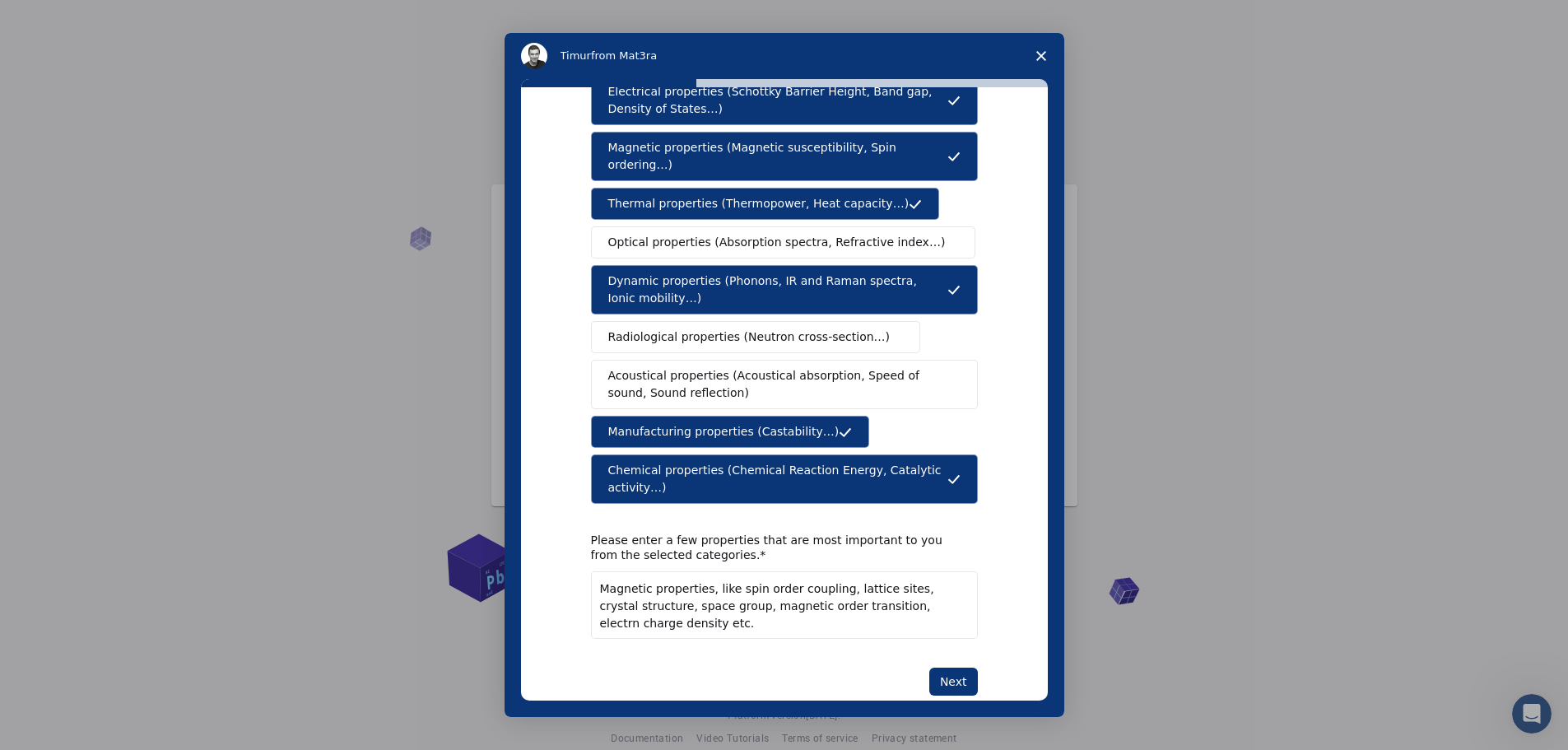
click at [834, 234] on span "Optical properties (Absorption spectra, Refractive index…)" at bounding box center [777, 242] width 338 height 17
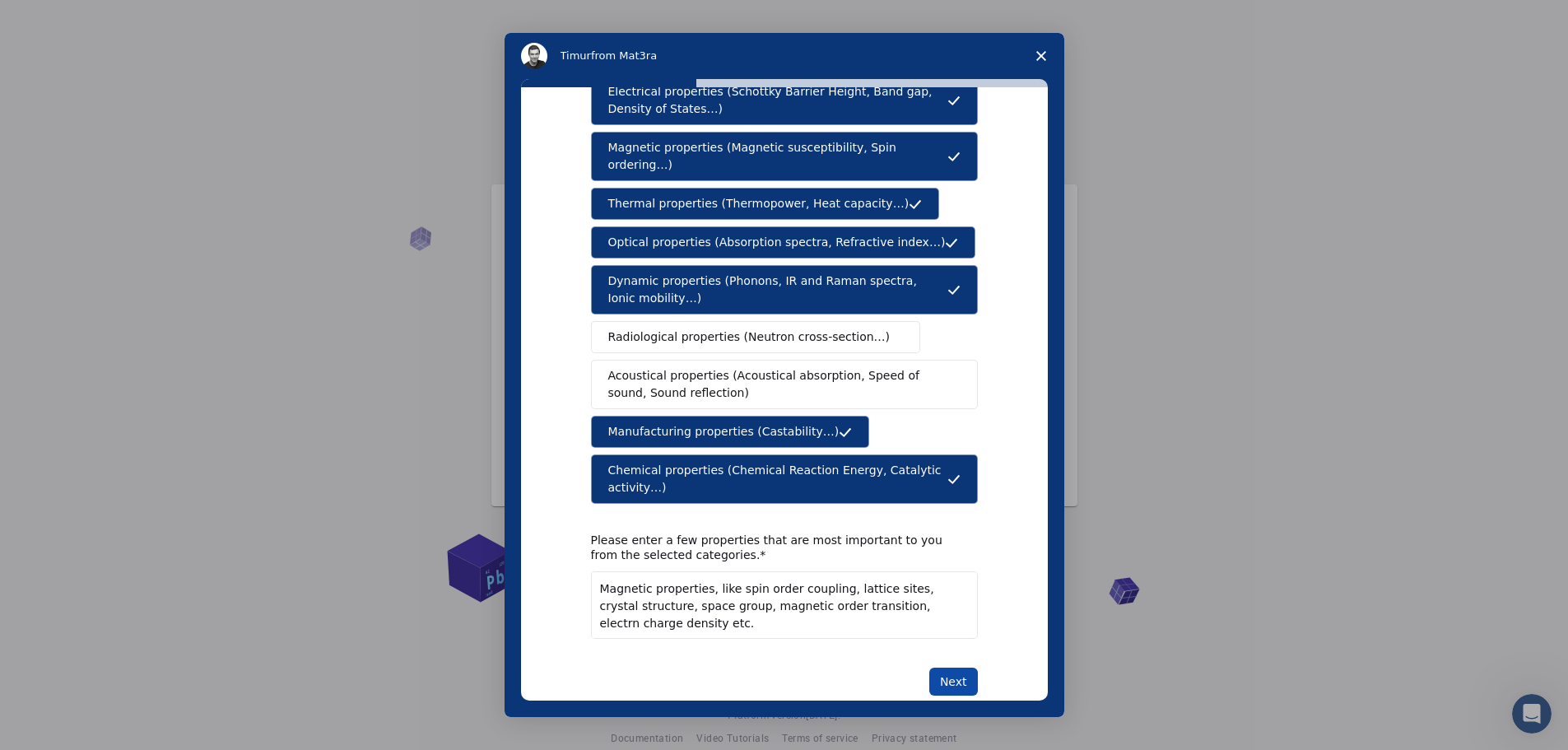
click at [949, 667] on button "Next" at bounding box center [954, 681] width 49 height 28
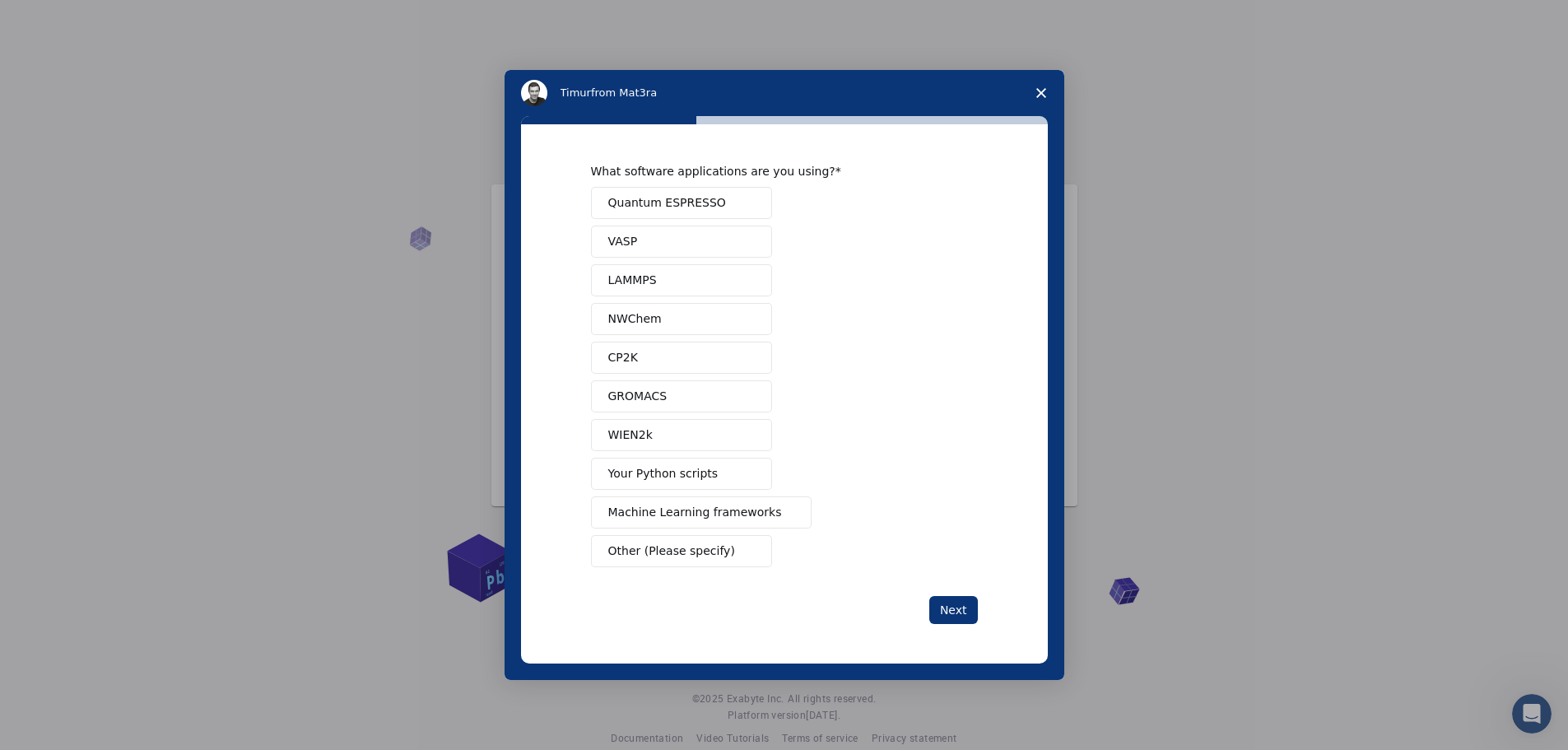
scroll to position [0, 0]
click at [704, 515] on span "Machine Learning frameworks" at bounding box center [695, 511] width 174 height 17
click at [705, 473] on span "Your Python scripts" at bounding box center [663, 473] width 110 height 17
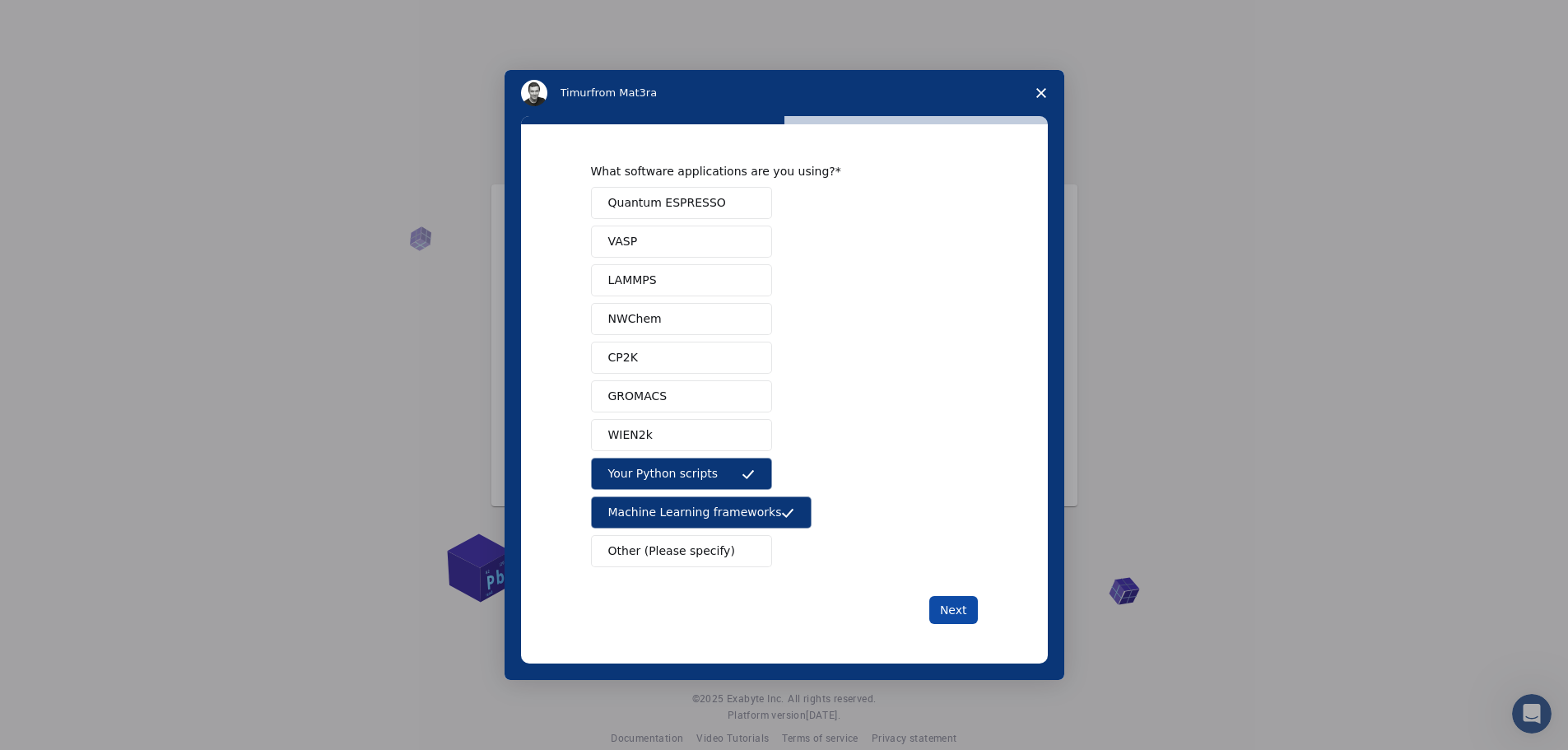
click at [956, 607] on button "Next" at bounding box center [954, 610] width 49 height 28
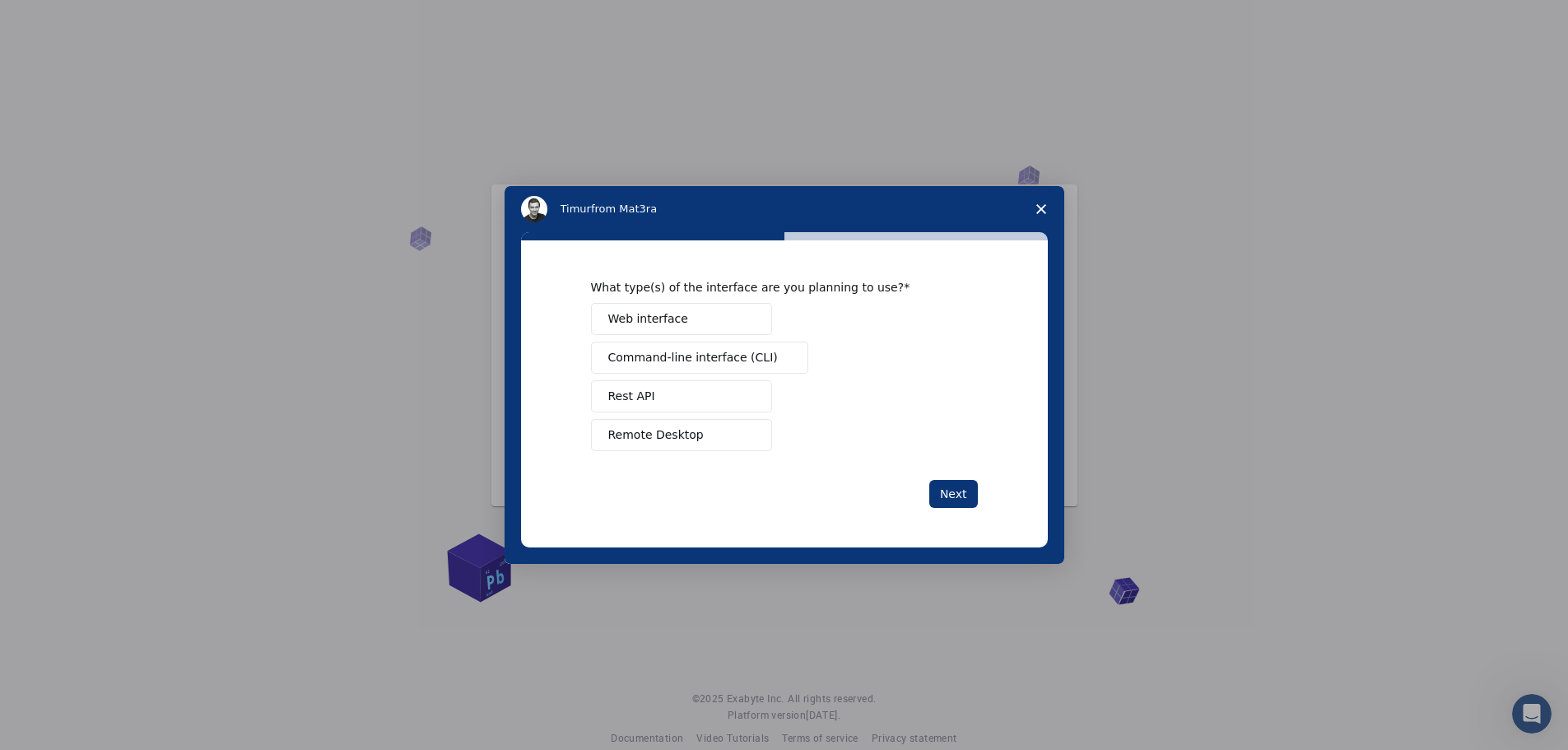
click at [692, 315] on button "Web interface" at bounding box center [681, 319] width 181 height 32
click at [685, 394] on button "Rest API" at bounding box center [681, 396] width 181 height 32
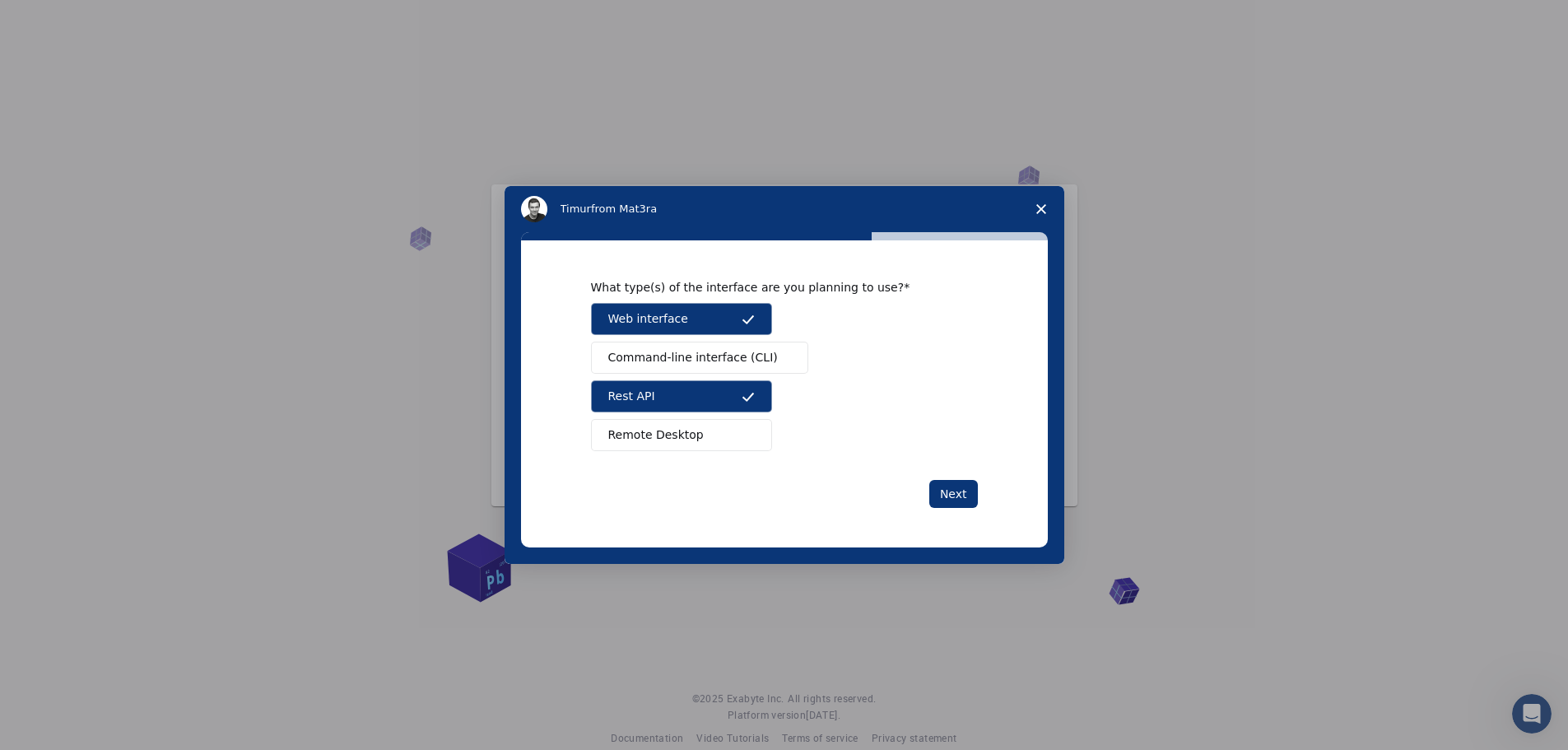
click at [681, 433] on span "Remote Desktop" at bounding box center [656, 434] width 96 height 17
click at [778, 357] on span "Intercom messenger" at bounding box center [784, 358] width 13 height 13
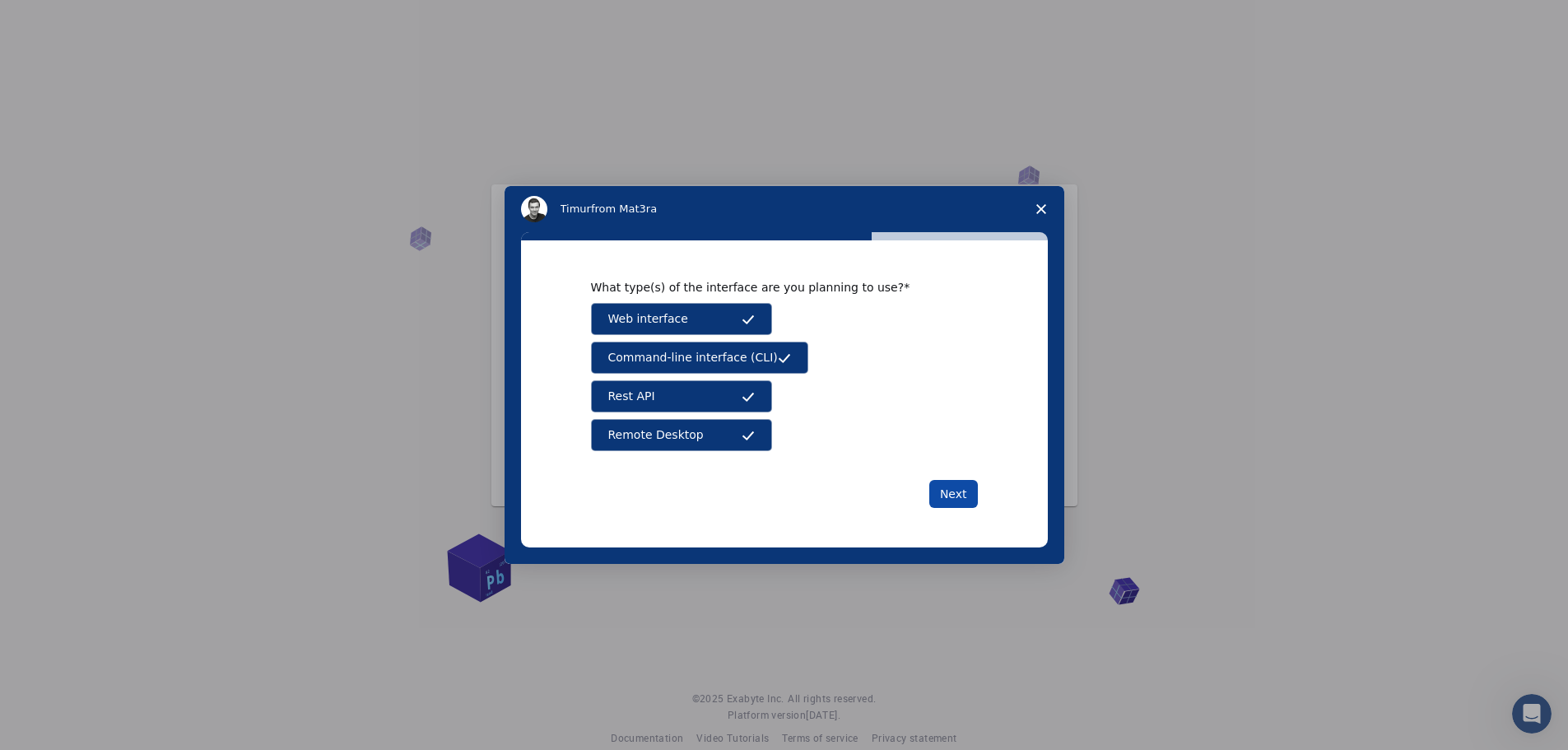
click at [968, 502] on button "Next" at bounding box center [954, 494] width 49 height 28
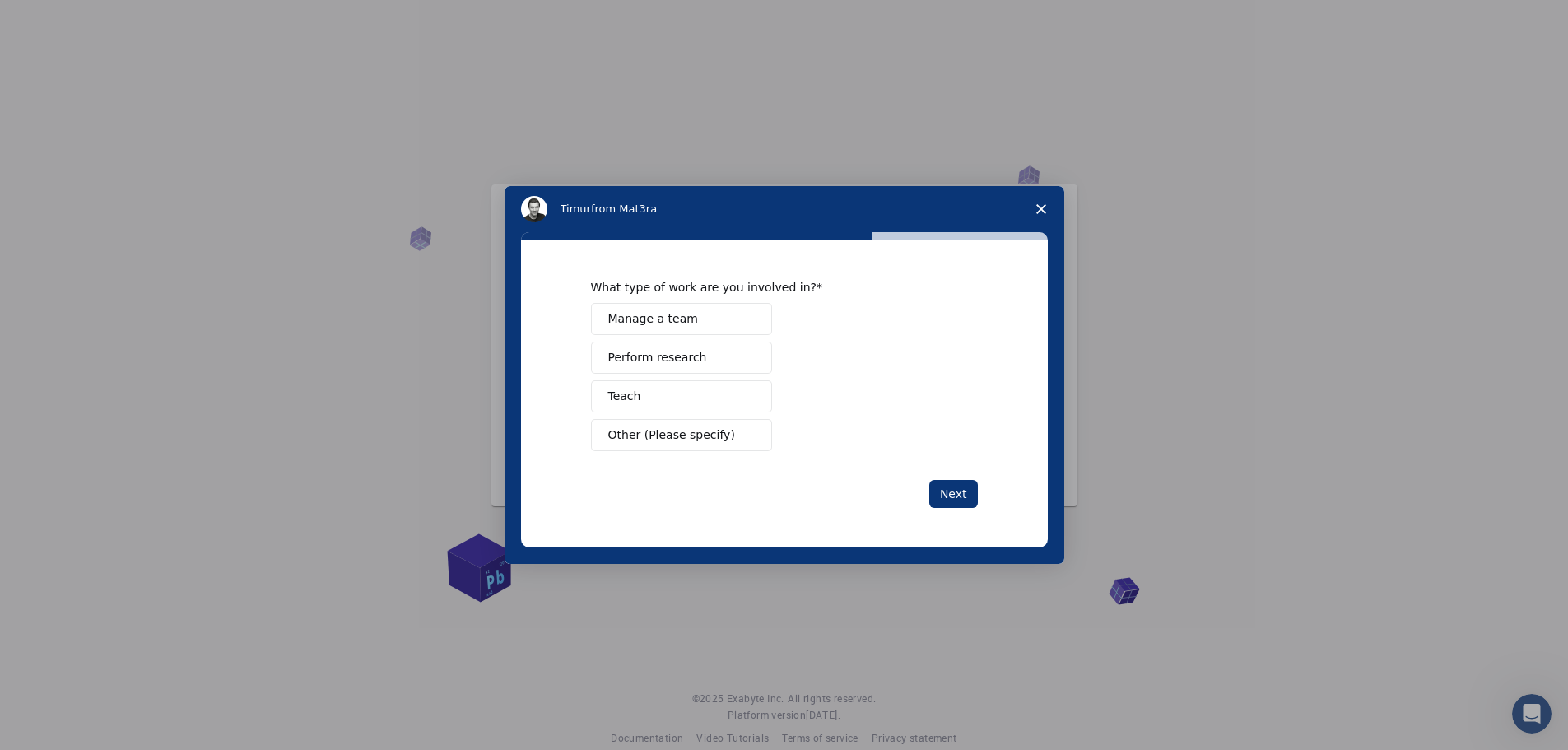
click at [680, 321] on span "Manage a team" at bounding box center [653, 319] width 90 height 17
click at [677, 354] on span "Perform research" at bounding box center [657, 357] width 99 height 17
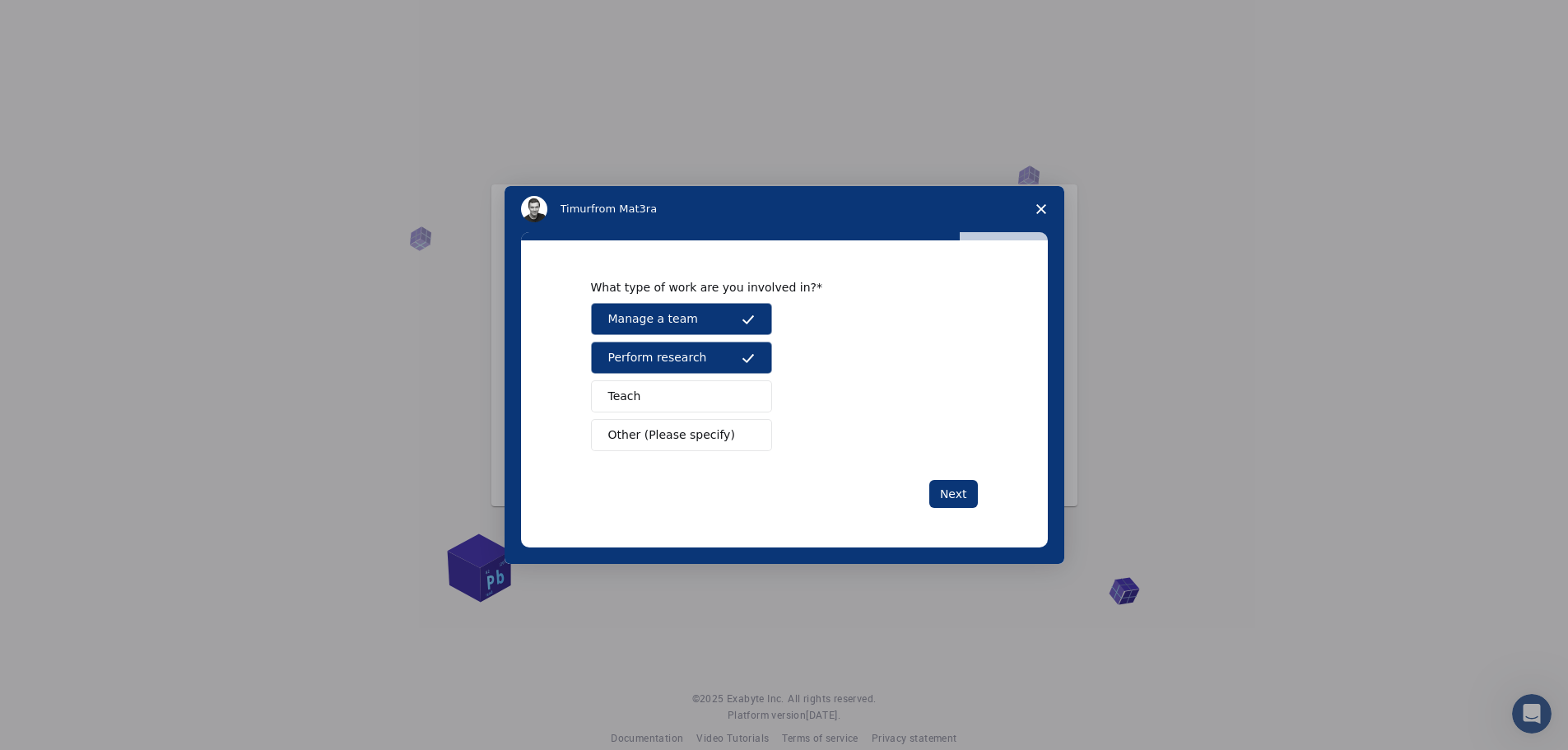
click at [676, 385] on button "Teach" at bounding box center [681, 396] width 181 height 32
click at [950, 492] on button "Next" at bounding box center [954, 494] width 49 height 28
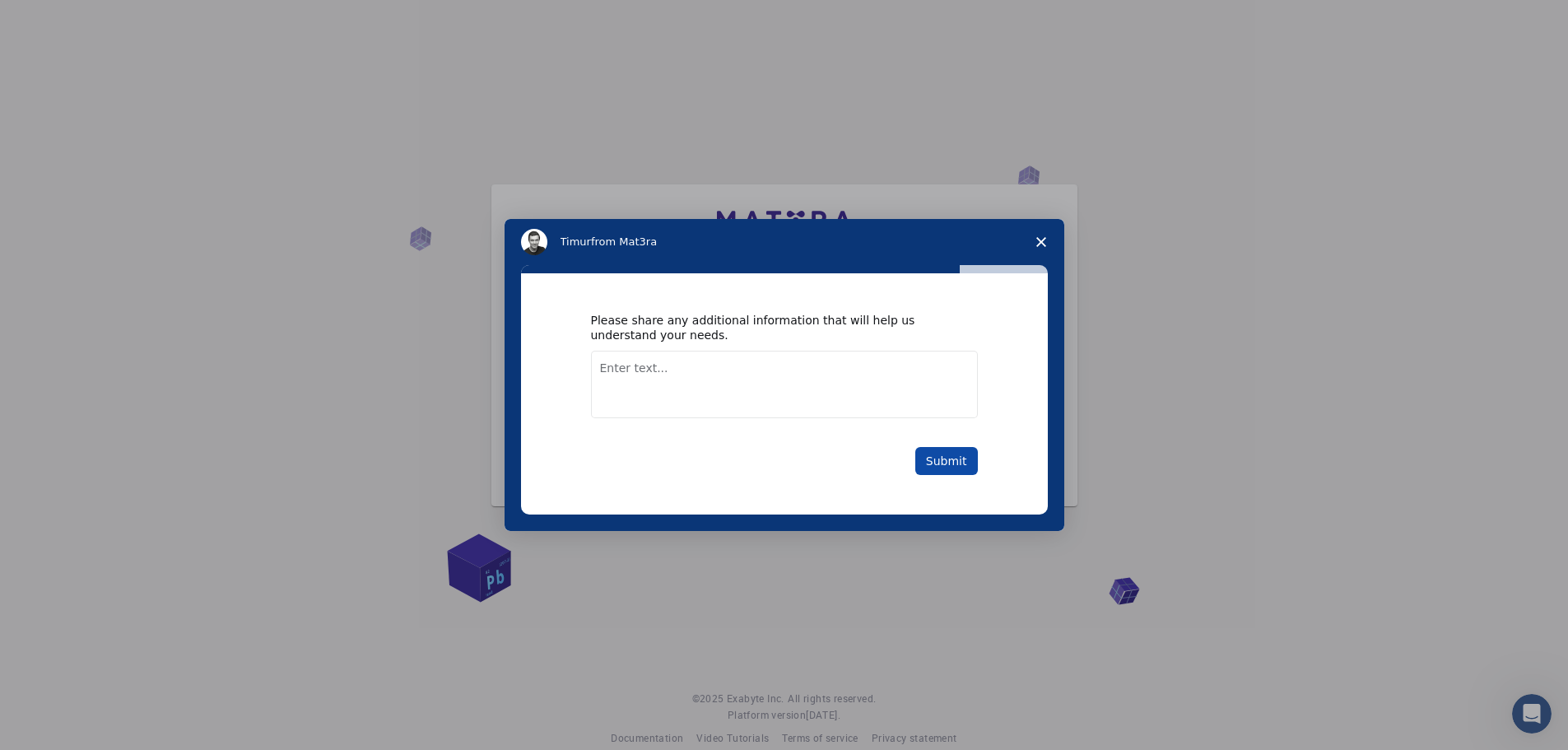
click at [949, 456] on button "Submit" at bounding box center [947, 461] width 63 height 28
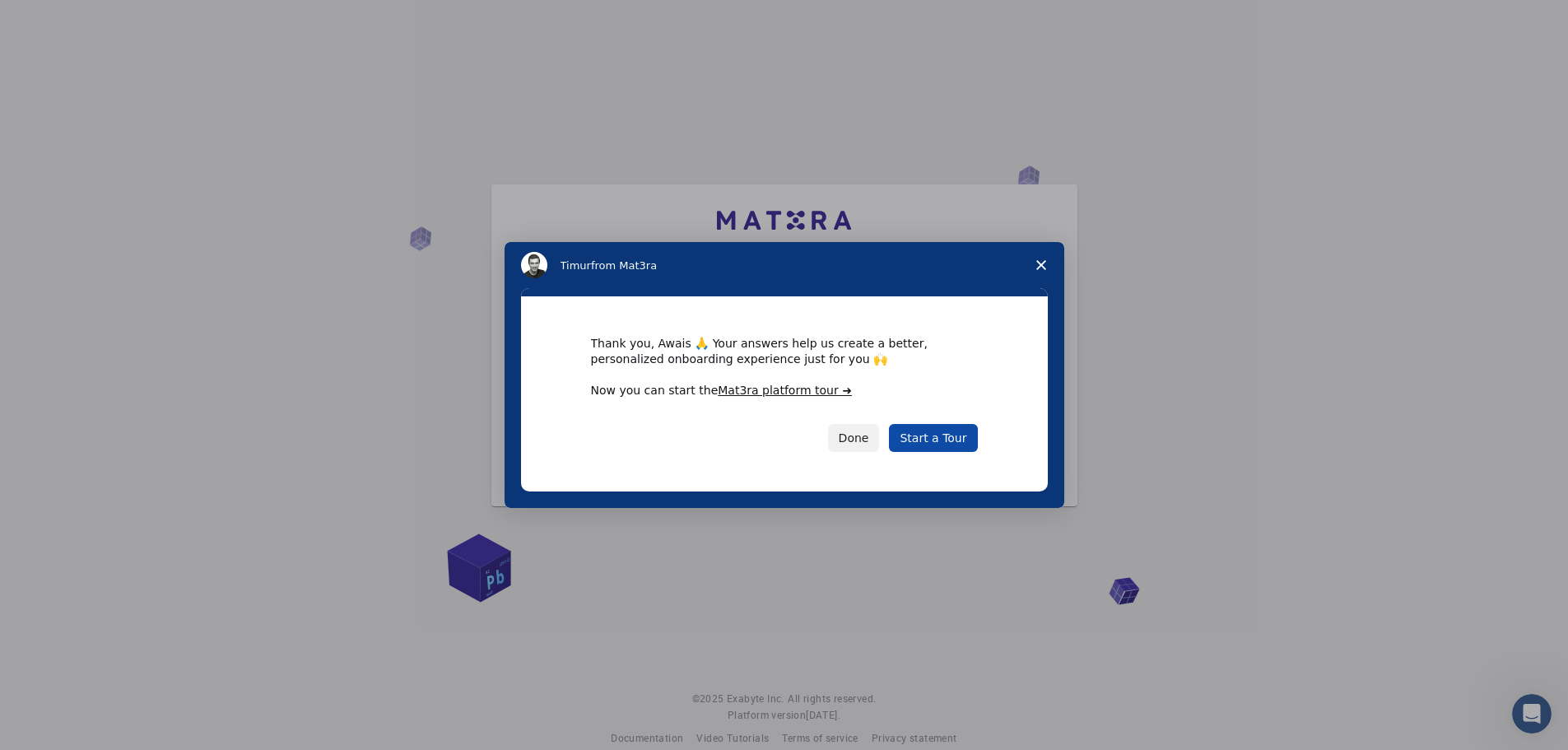
click at [933, 437] on link "Start a Tour" at bounding box center [933, 437] width 88 height 28
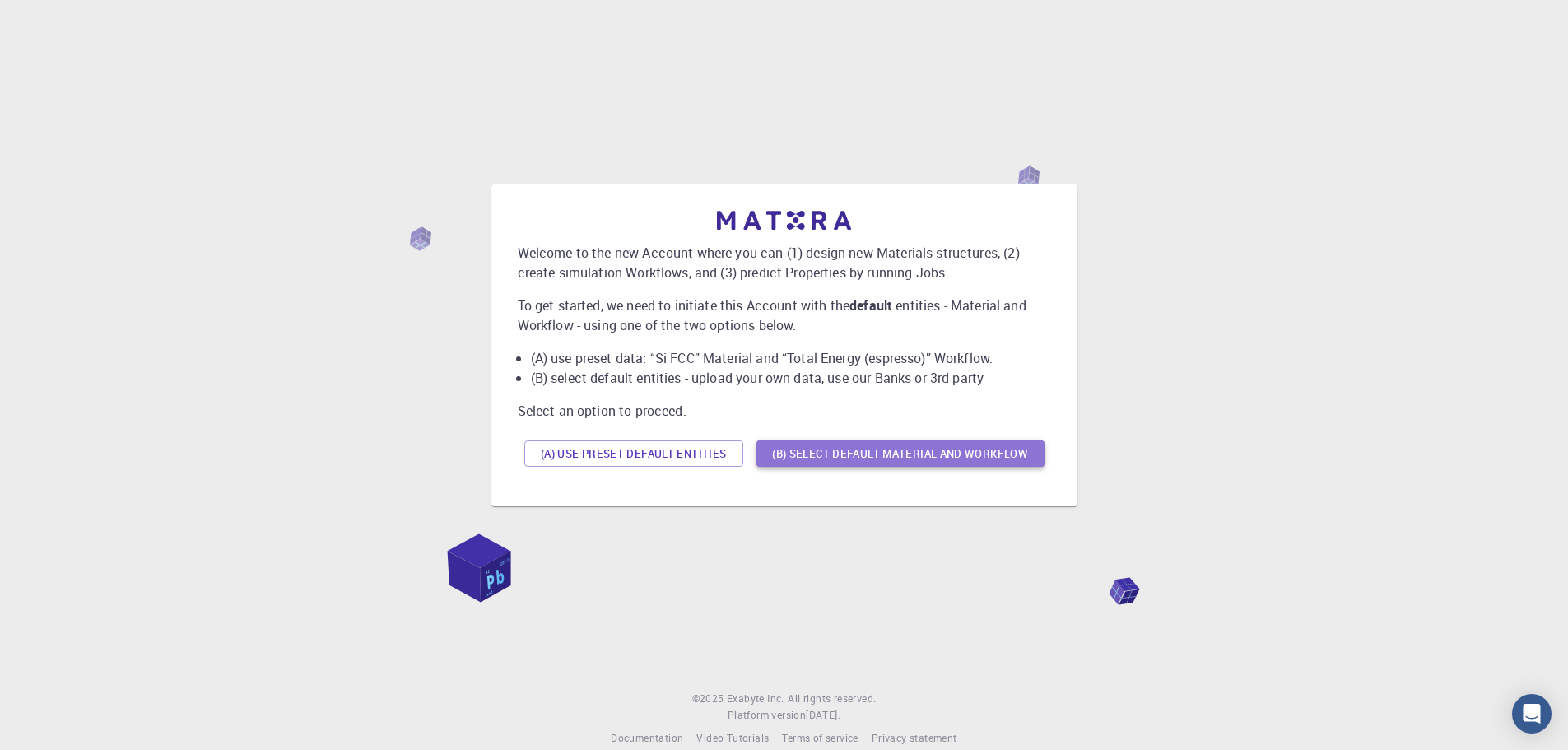
click at [847, 452] on button "(B) Select default material and workflow" at bounding box center [900, 453] width 288 height 26
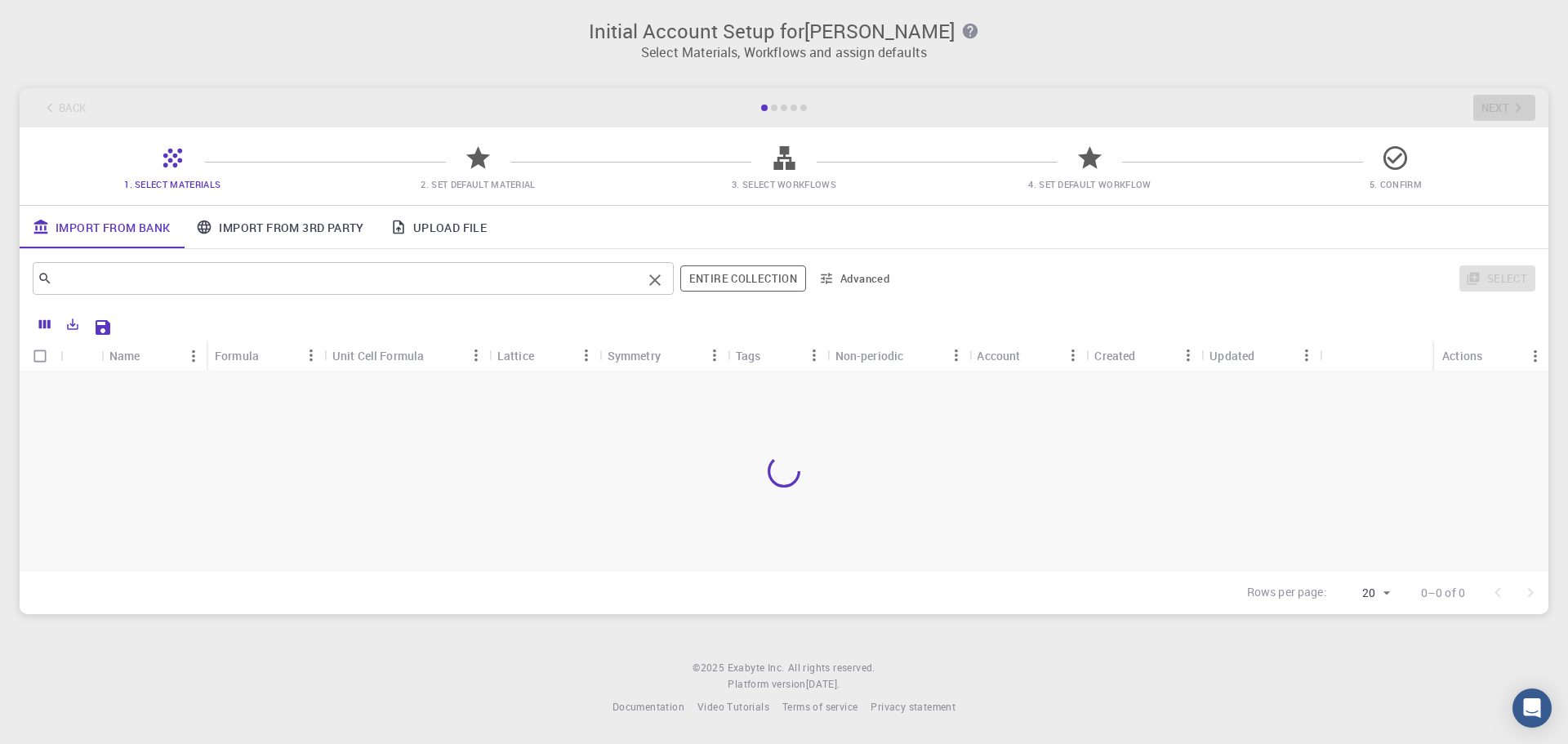
click at [223, 286] on input "text" at bounding box center [347, 278] width 589 height 23
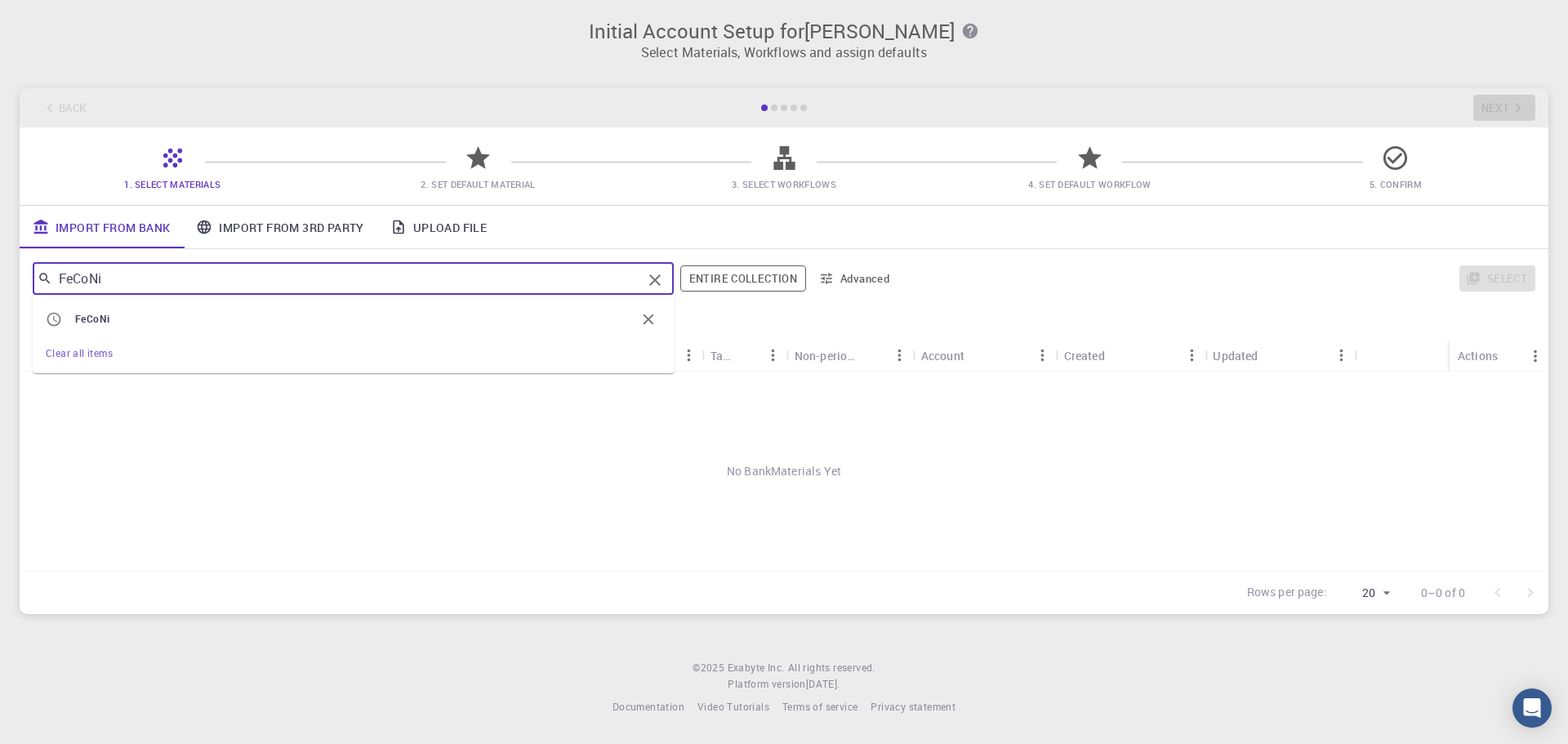
drag, startPoint x: 238, startPoint y: 286, endPoint x: -169, endPoint y: 280, distance: 407.0
click at [0, 280] on html "Initial Account Setup for [PERSON_NAME] Select Materials, Workflows and assign …" at bounding box center [784, 372] width 1568 height 744
type input "NdFeB"
